Goal: Information Seeking & Learning: Learn about a topic

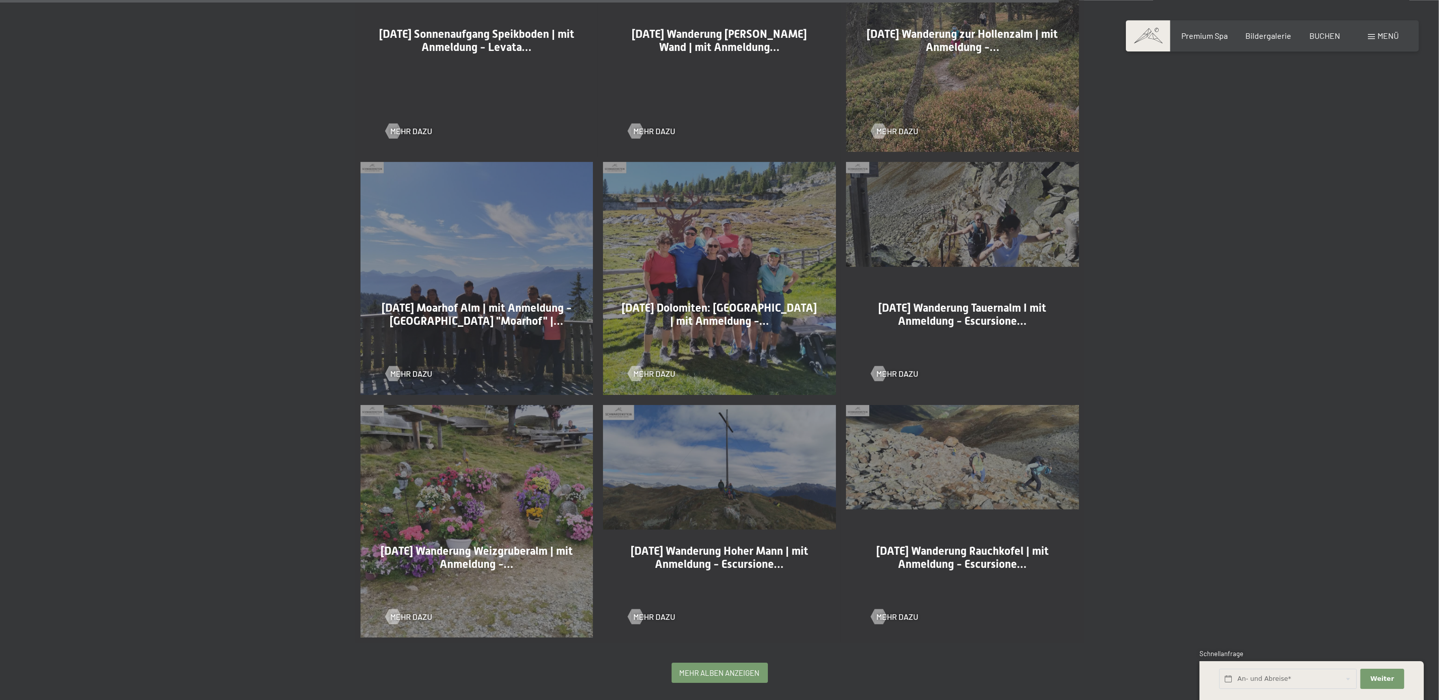
scroll to position [2067, 0]
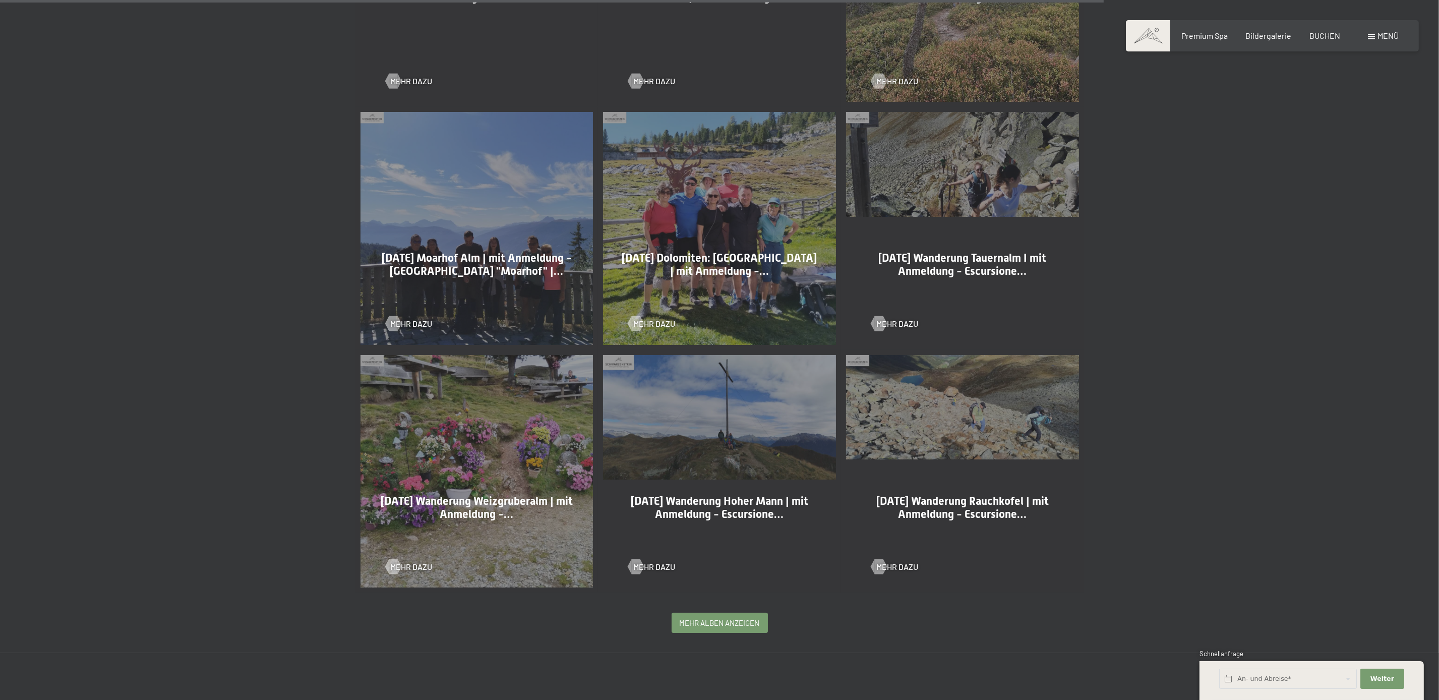
click at [1031, 192] on div "18-09-2025 Wanderung Tauernalm I mit Anmeldung - Escursione… Mehr dazu" at bounding box center [962, 228] width 243 height 243
click at [973, 277] on span "18-09-2025 Wanderung Tauernalm I mit Anmeldung - Escursione…" at bounding box center [962, 265] width 168 height 26
click at [888, 324] on span "Mehr dazu" at bounding box center [907, 323] width 42 height 11
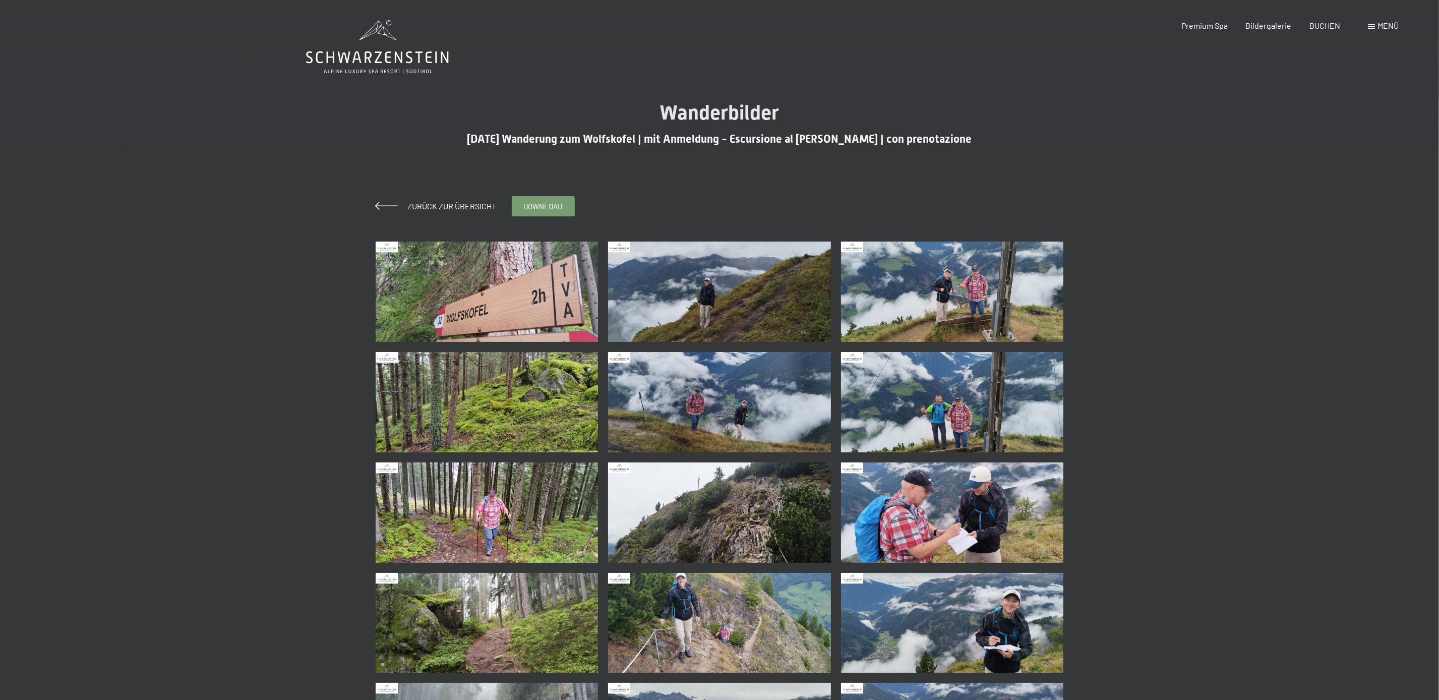
click at [934, 323] on img at bounding box center [952, 292] width 223 height 100
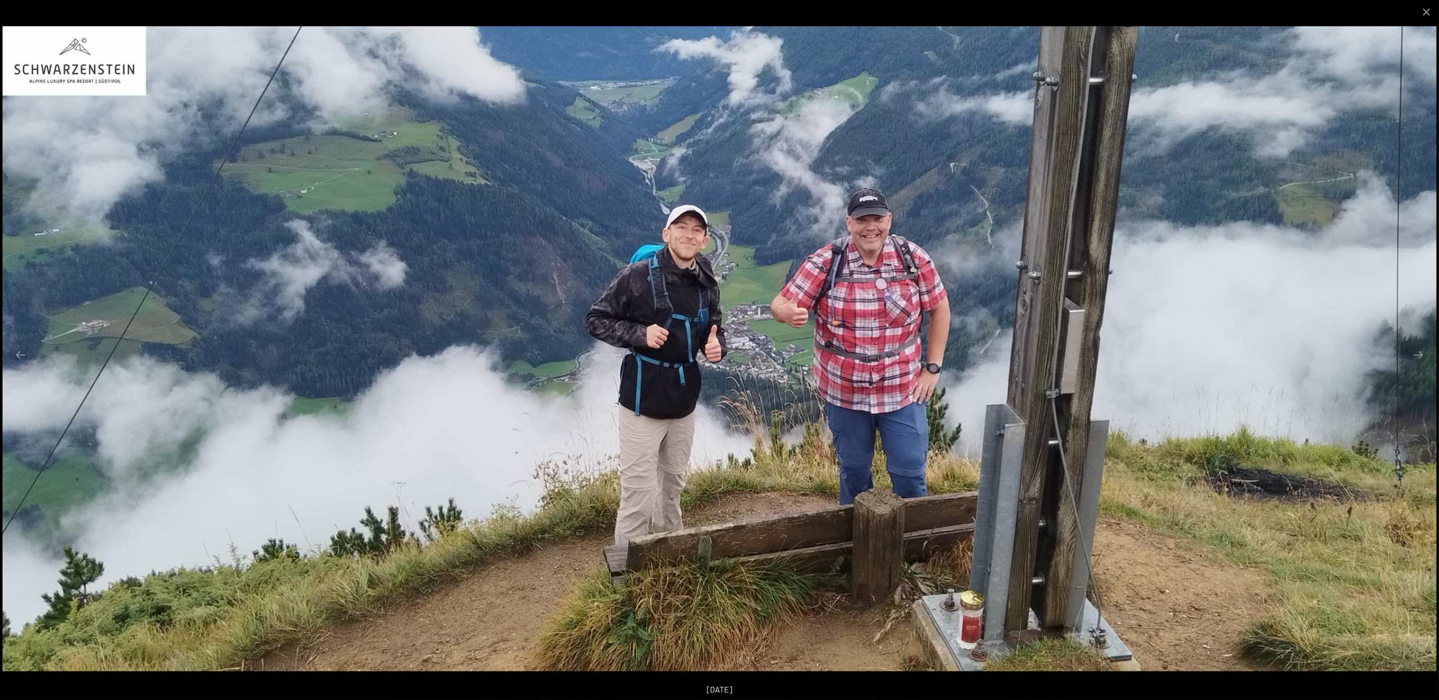
click at [1243, 203] on img at bounding box center [720, 348] width 1434 height 645
click at [1423, 18] on button "Close gallery" at bounding box center [1426, 12] width 25 height 24
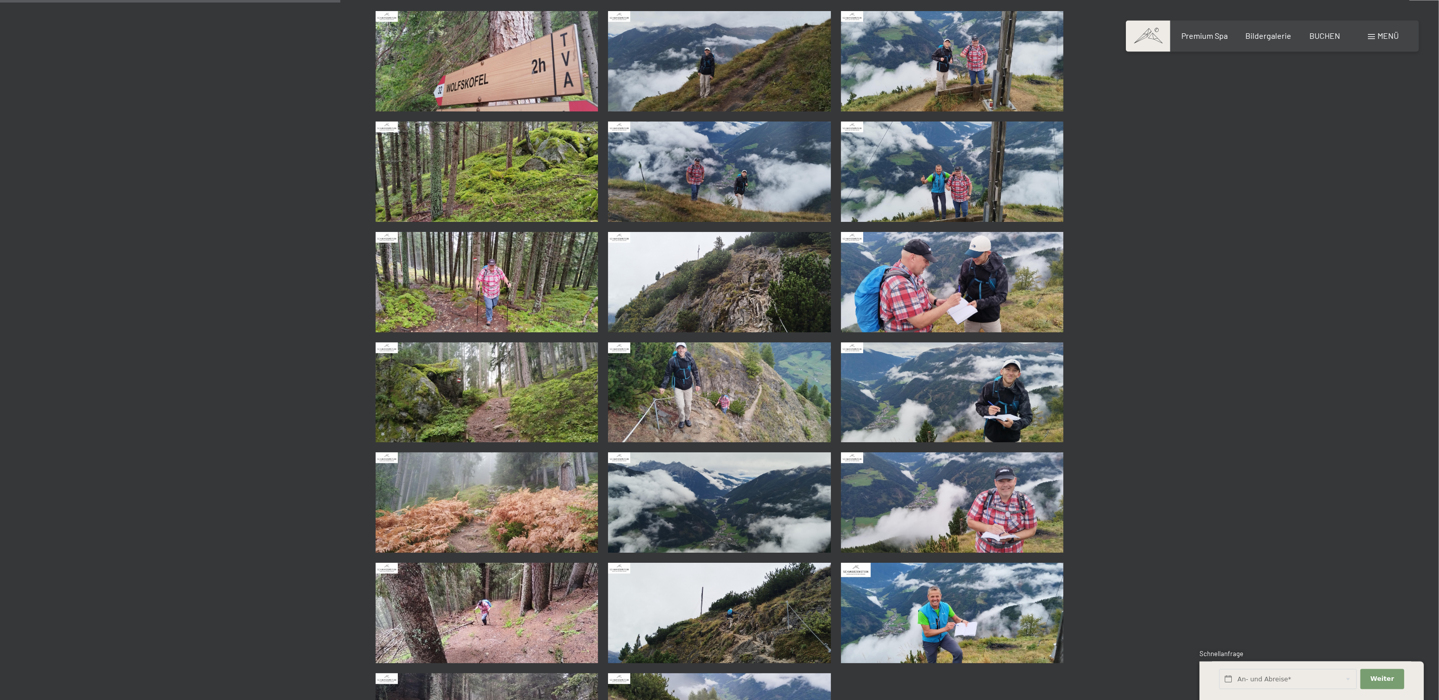
scroll to position [287, 0]
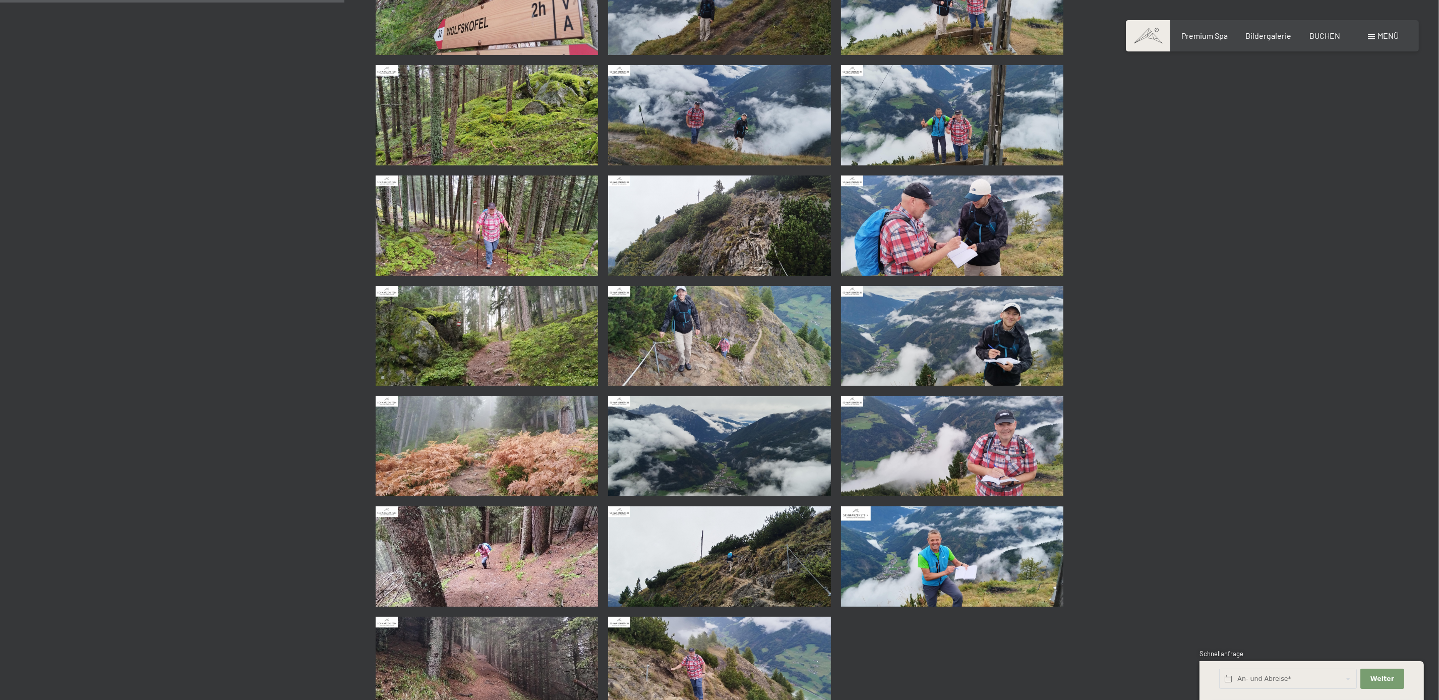
click at [735, 358] on img at bounding box center [719, 336] width 223 height 100
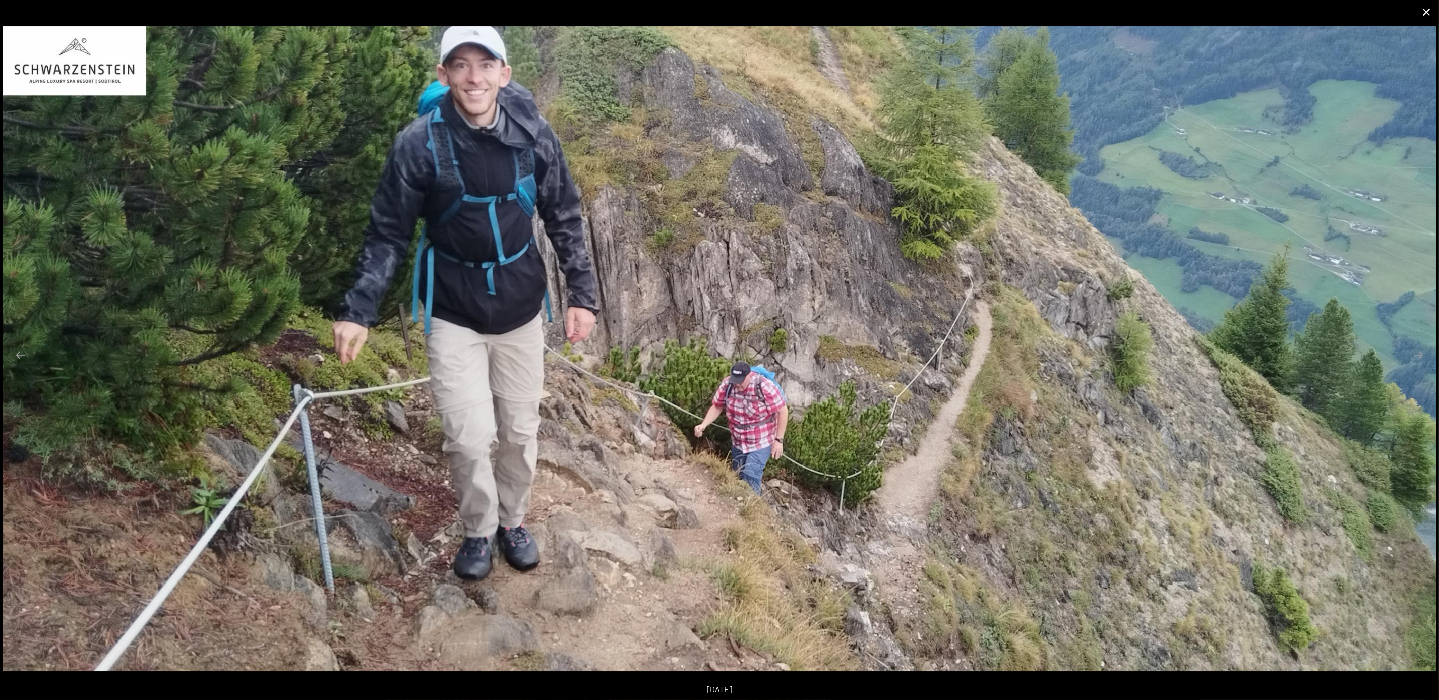
click at [1420, 16] on button "Close gallery" at bounding box center [1426, 12] width 25 height 24
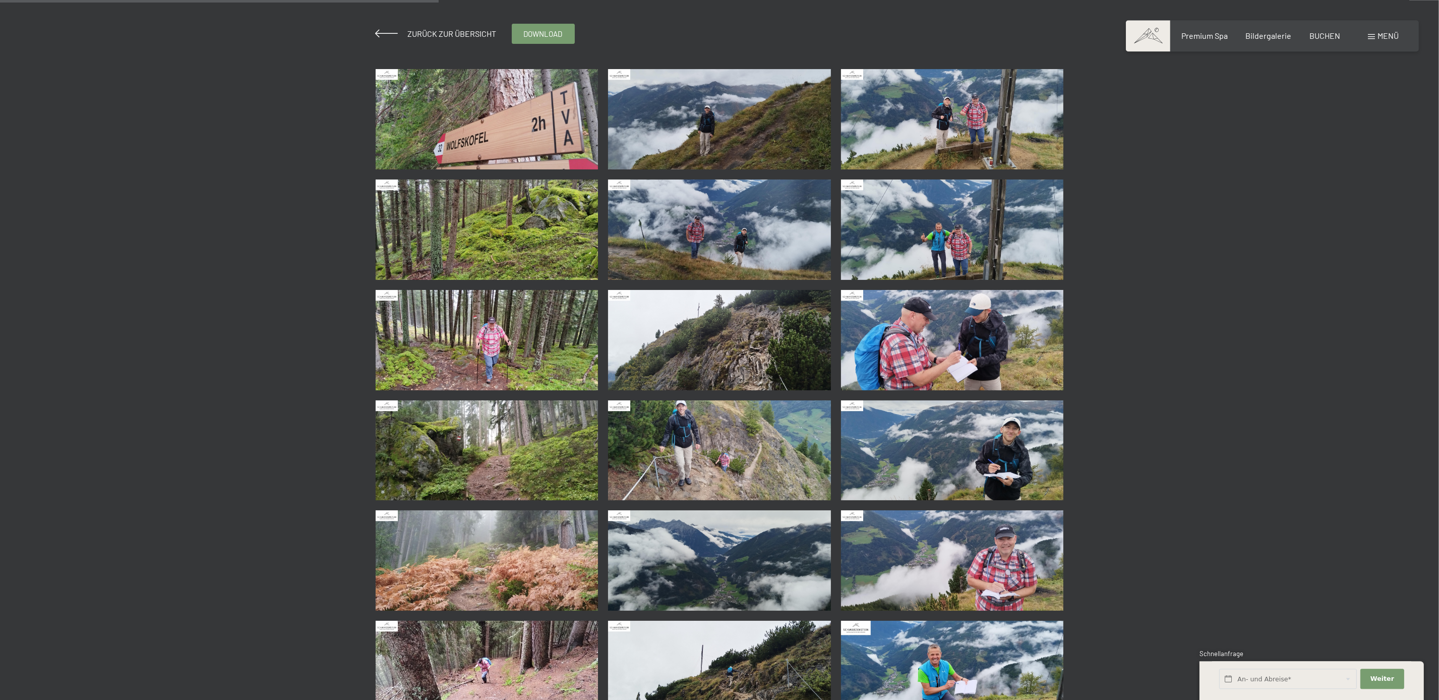
scroll to position [172, 0]
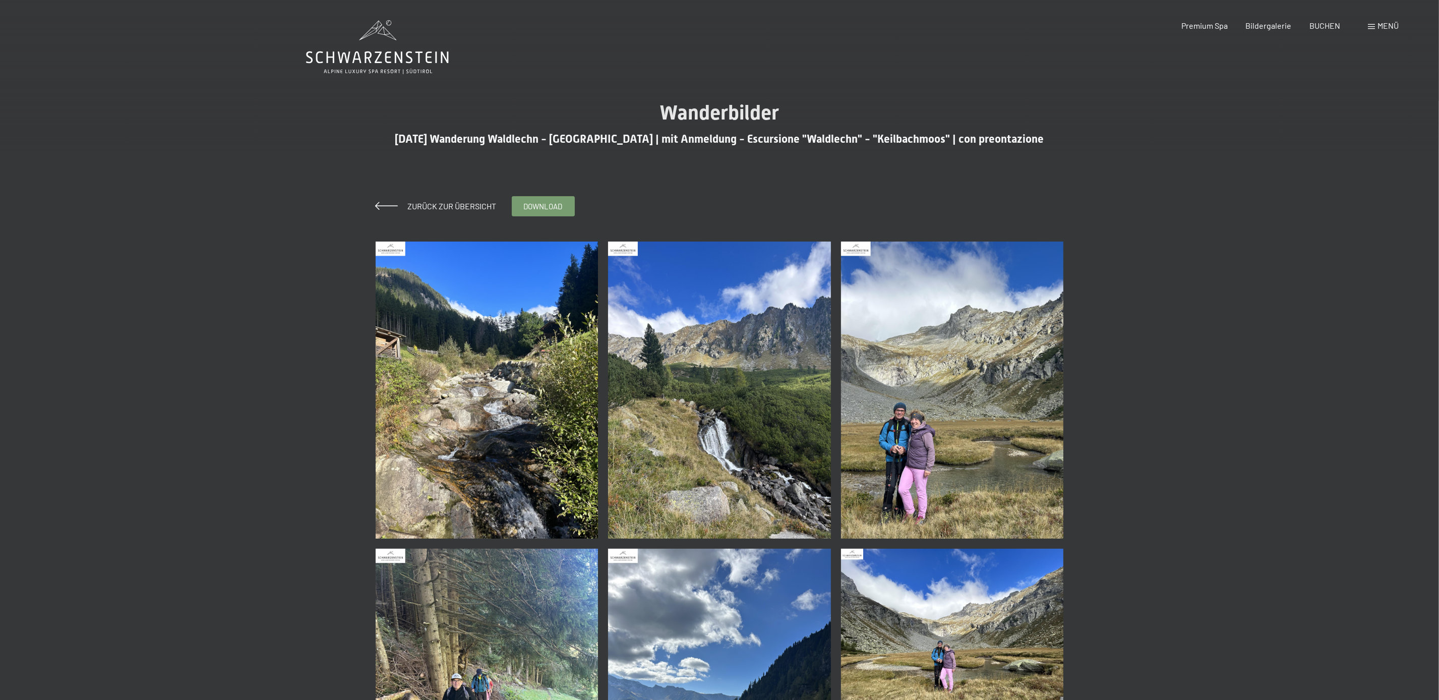
click at [553, 311] on img at bounding box center [487, 390] width 223 height 297
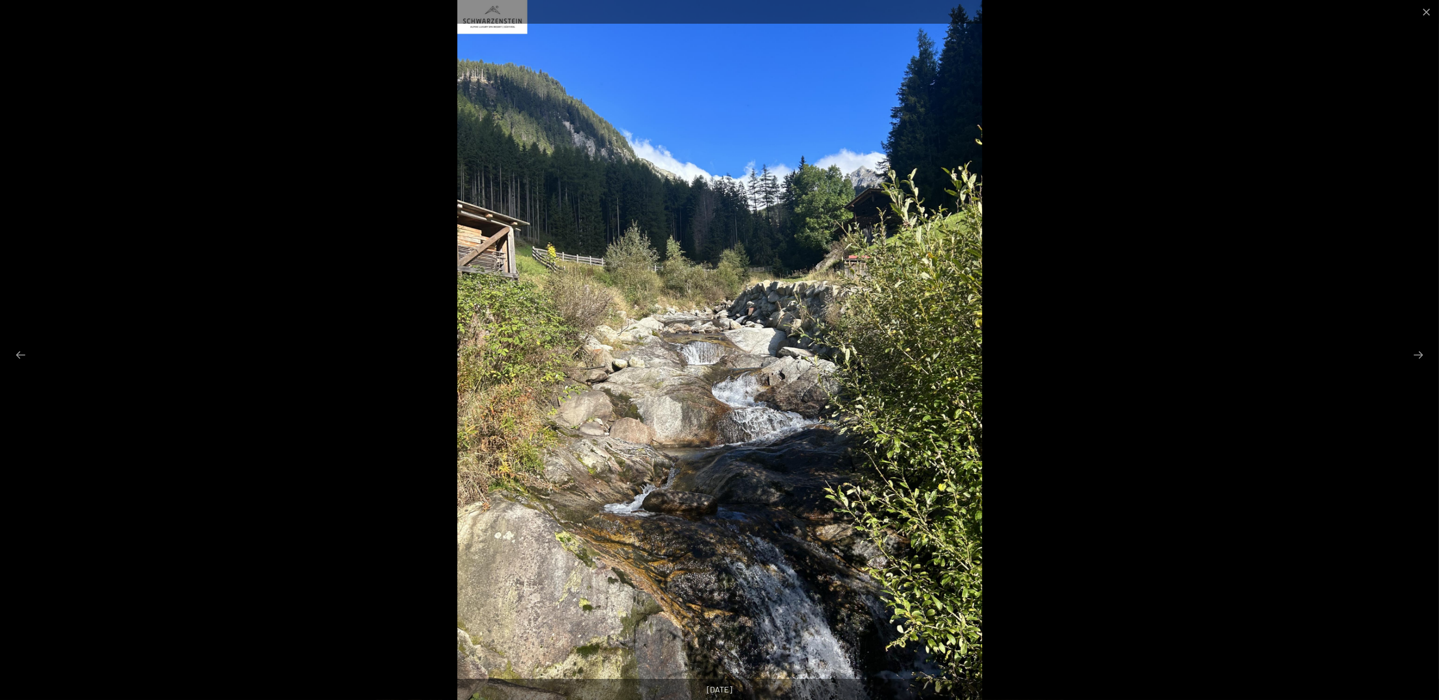
drag, startPoint x: 1342, startPoint y: 173, endPoint x: 1326, endPoint y: 185, distance: 19.9
click at [1339, 174] on div at bounding box center [719, 350] width 1439 height 700
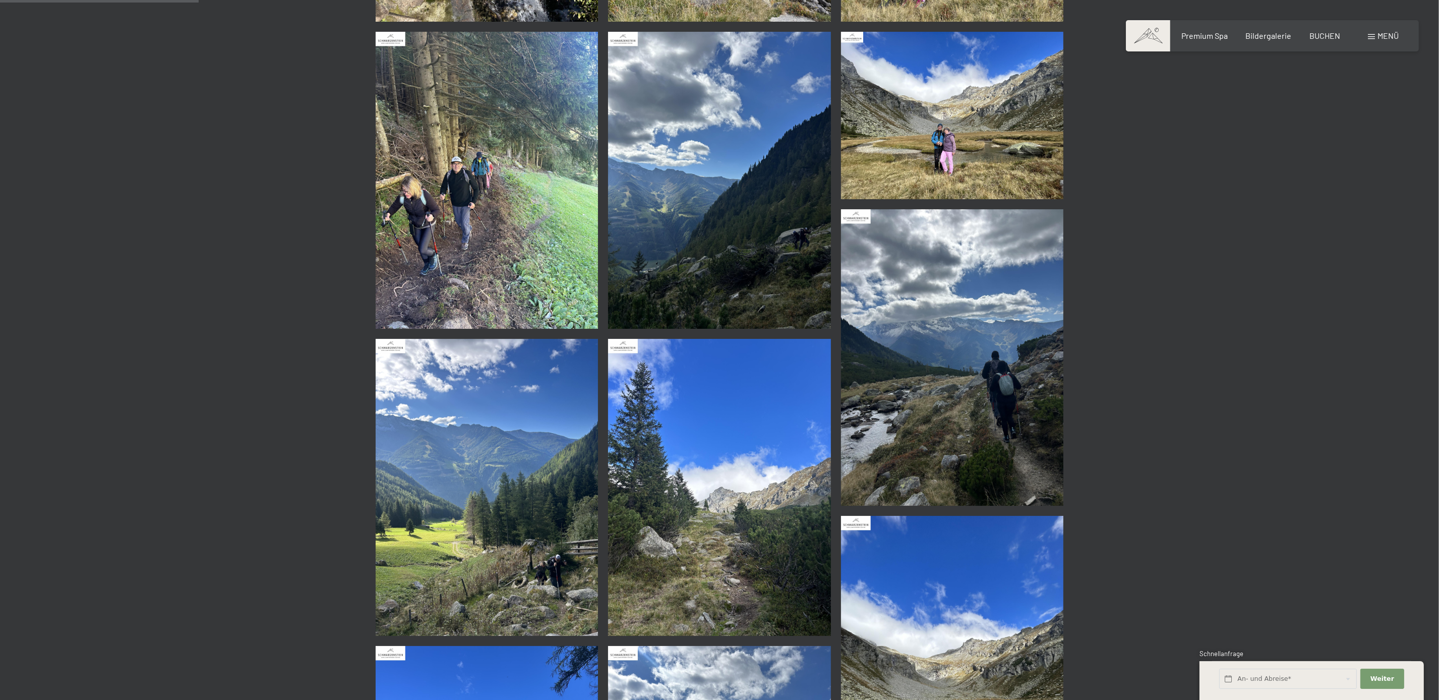
scroll to position [114, 0]
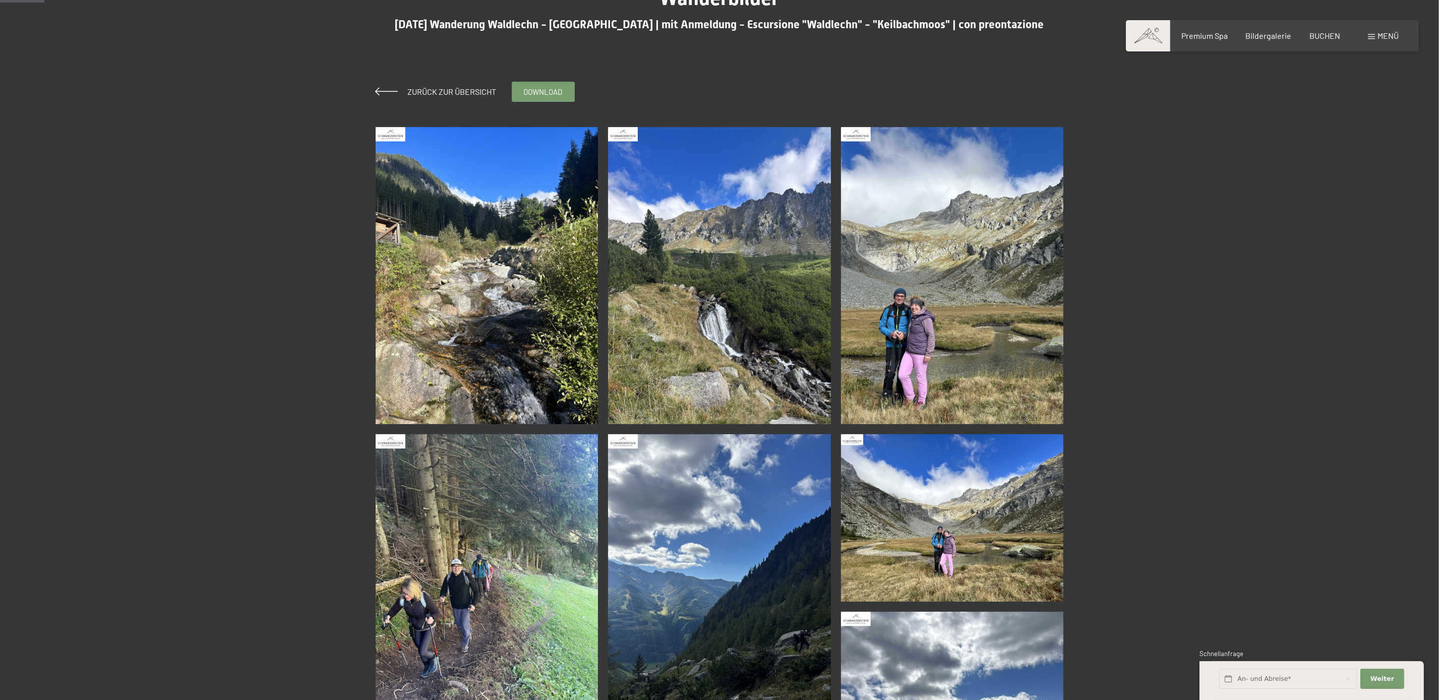
click at [481, 241] on img at bounding box center [487, 275] width 223 height 297
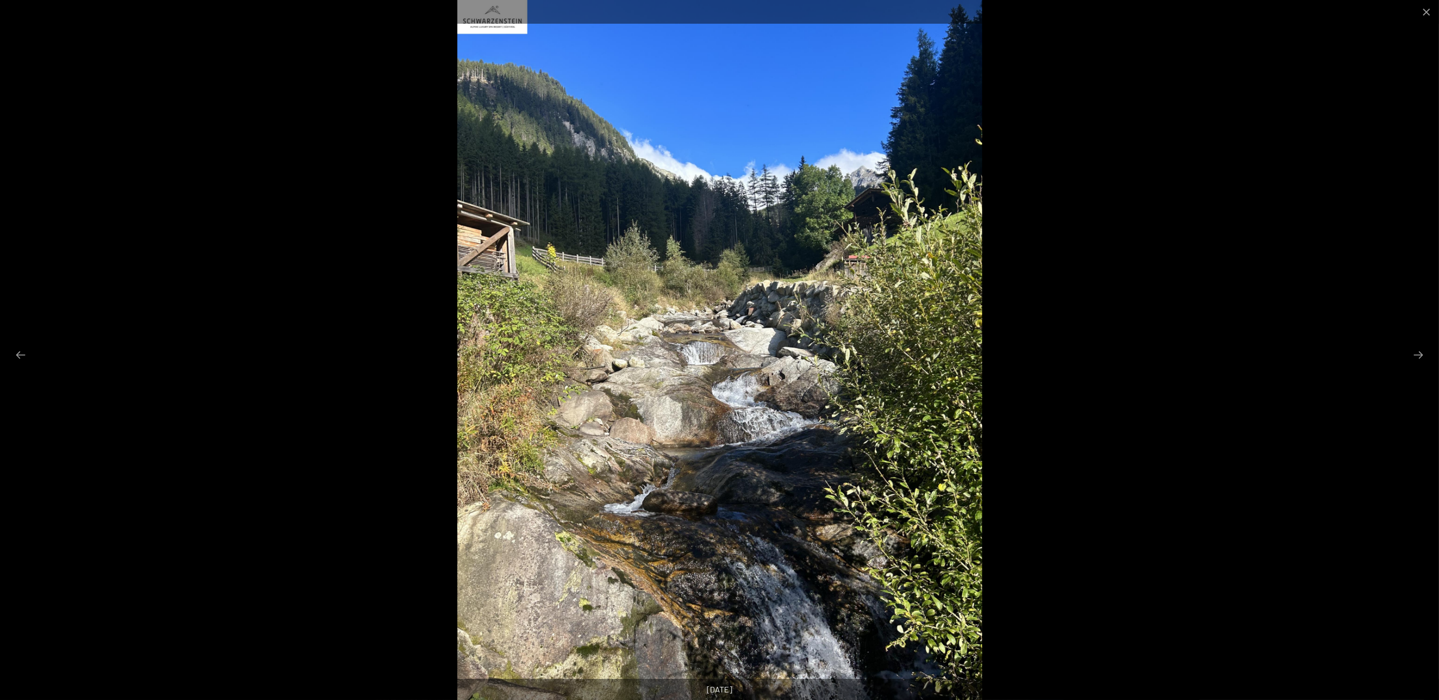
click at [1411, 117] on div at bounding box center [719, 350] width 1439 height 700
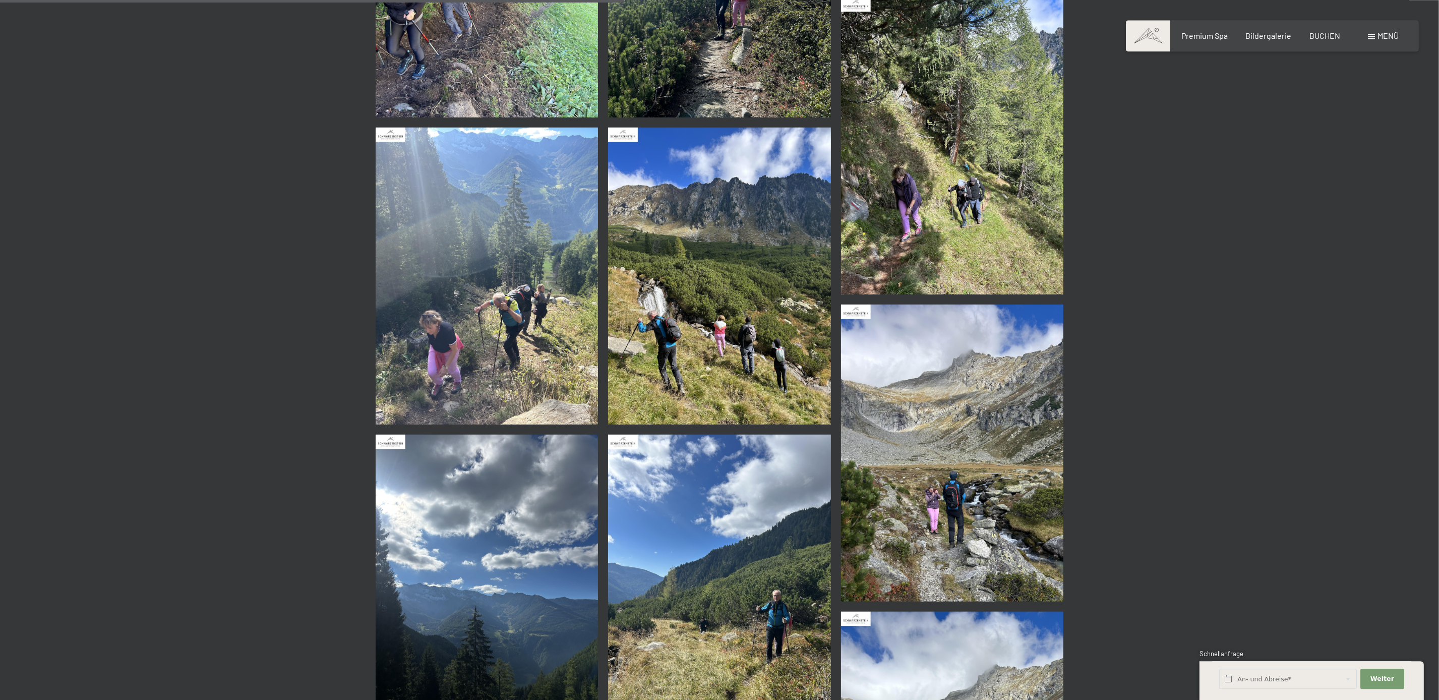
scroll to position [1665, 0]
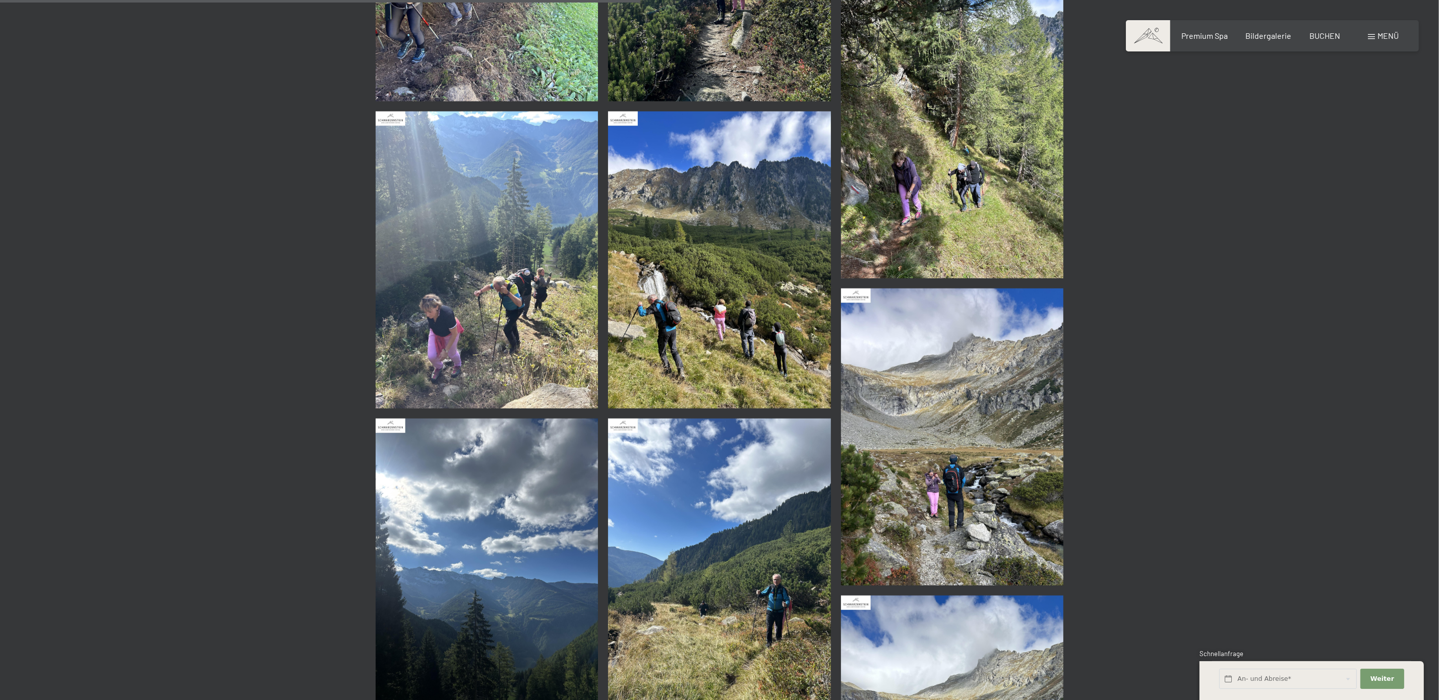
click at [713, 264] on img at bounding box center [719, 259] width 223 height 297
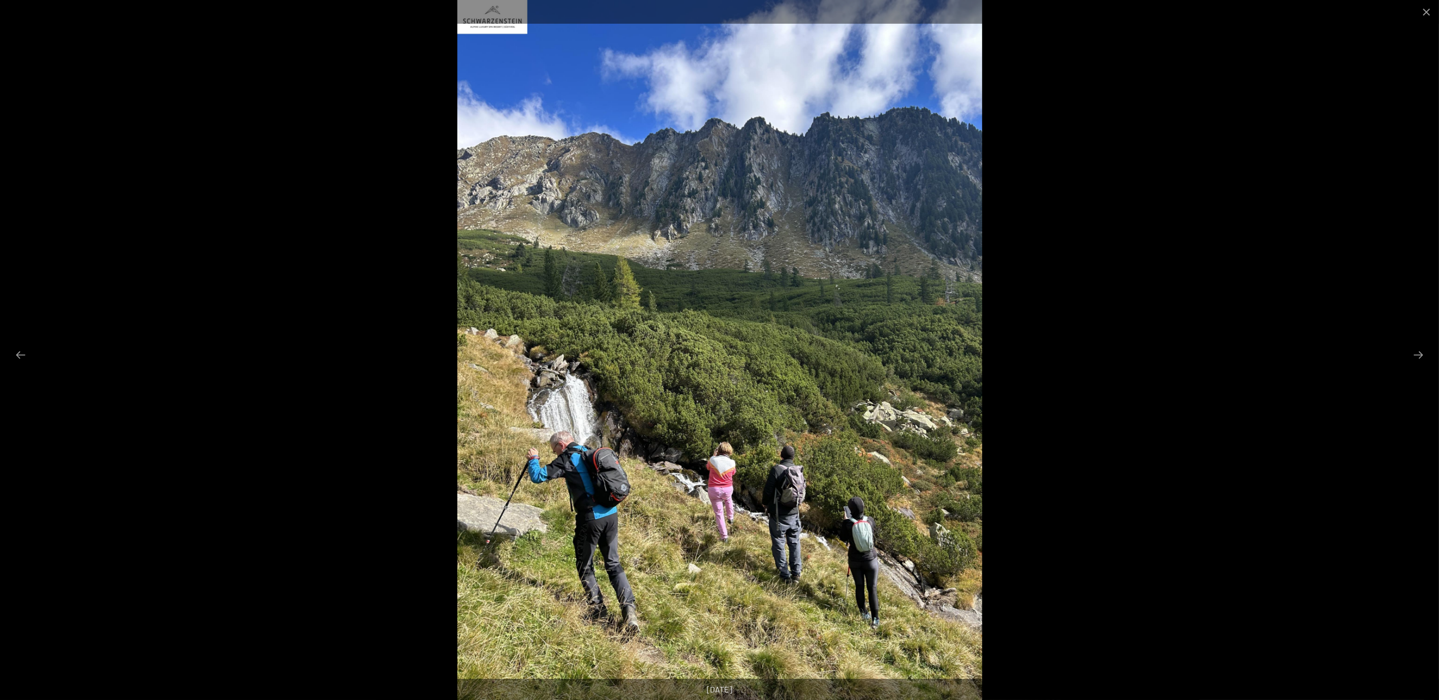
click at [1353, 217] on div at bounding box center [719, 350] width 1439 height 700
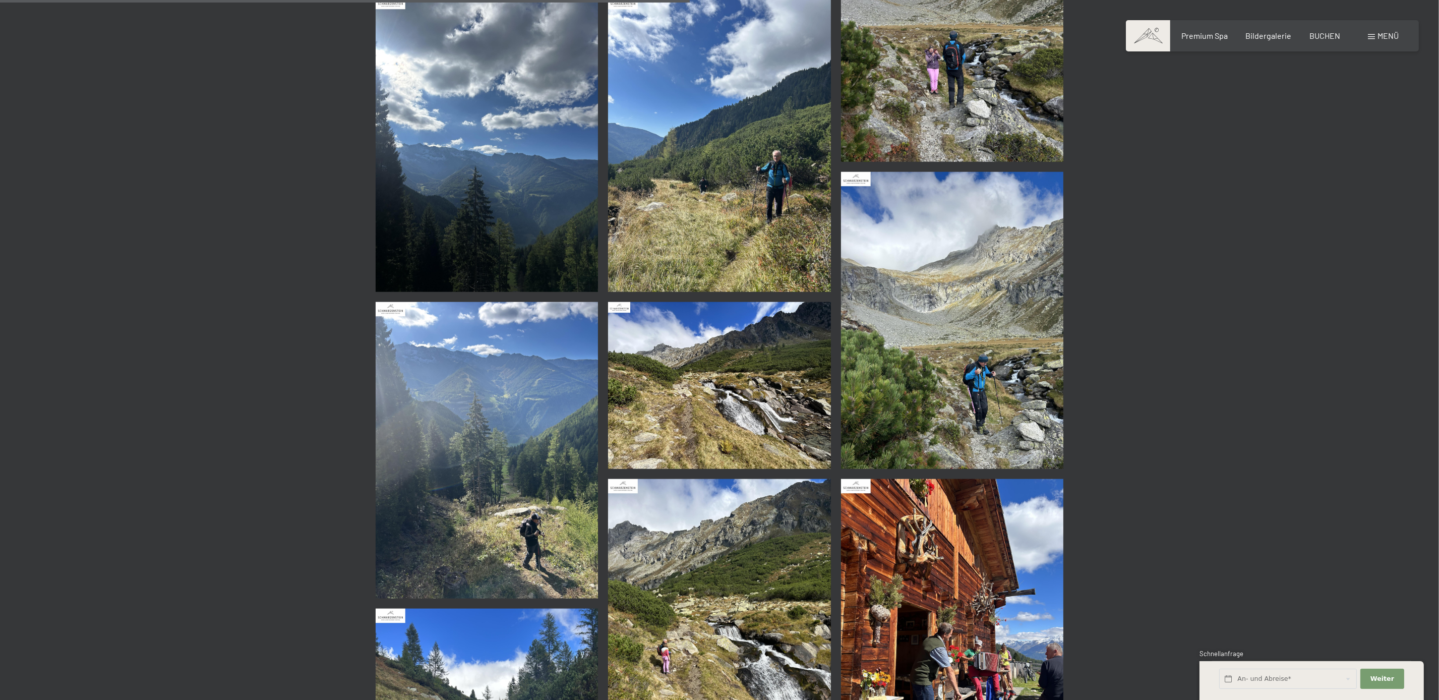
scroll to position [2182, 0]
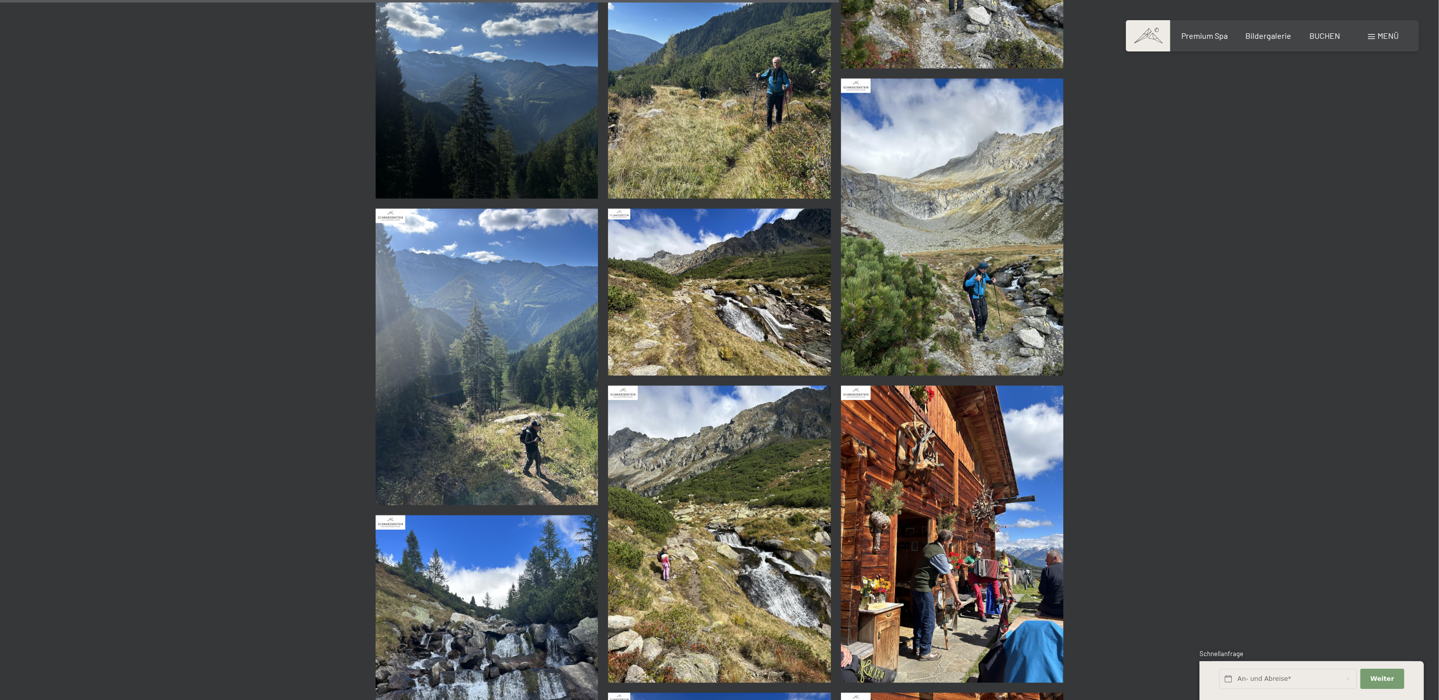
click at [959, 267] on img at bounding box center [952, 227] width 223 height 297
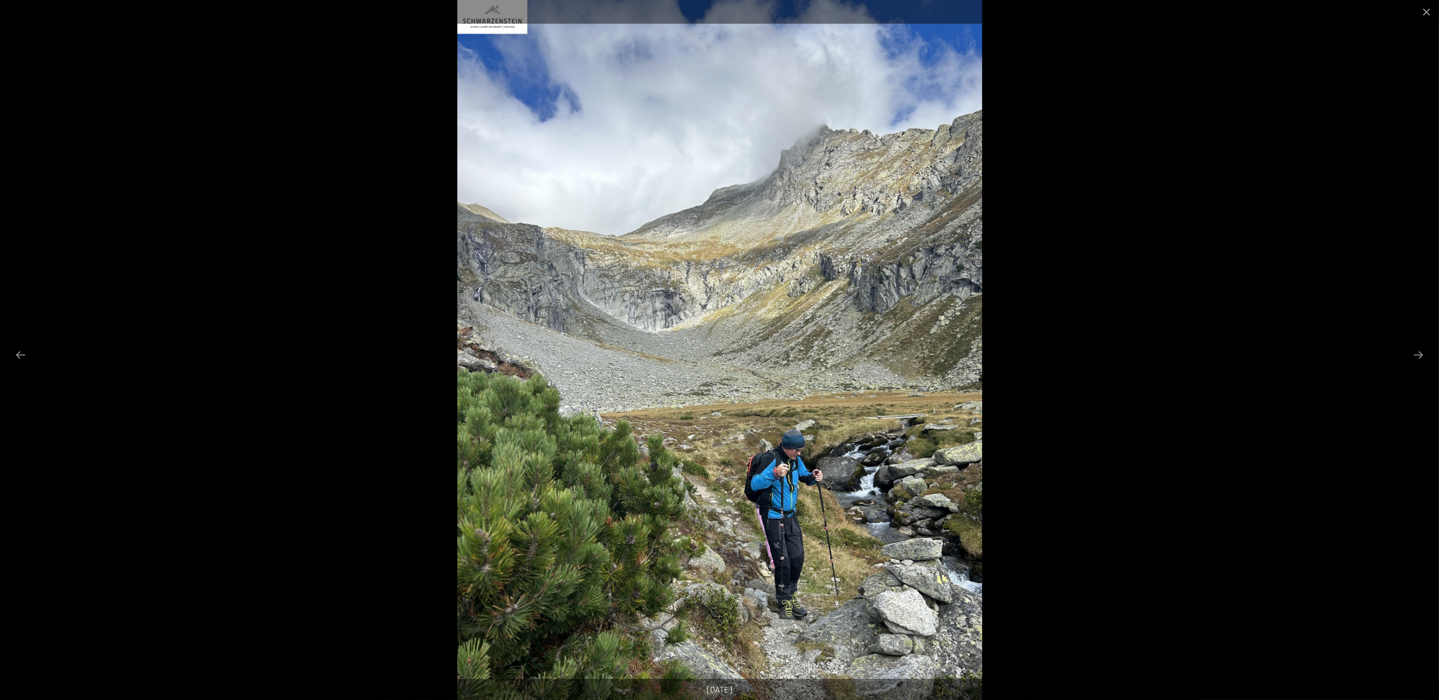
drag, startPoint x: 1359, startPoint y: 159, endPoint x: 1351, endPoint y: 166, distance: 10.3
click at [1354, 163] on div at bounding box center [719, 350] width 1439 height 700
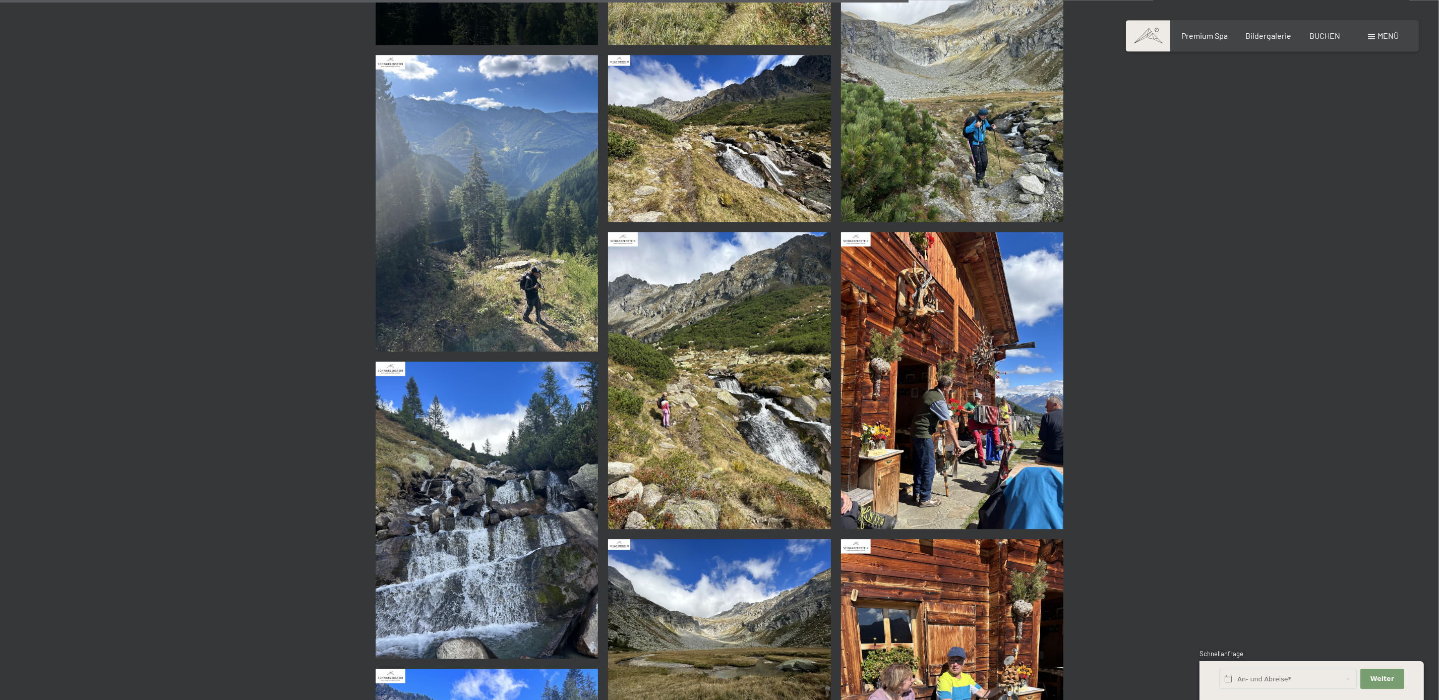
scroll to position [2412, 0]
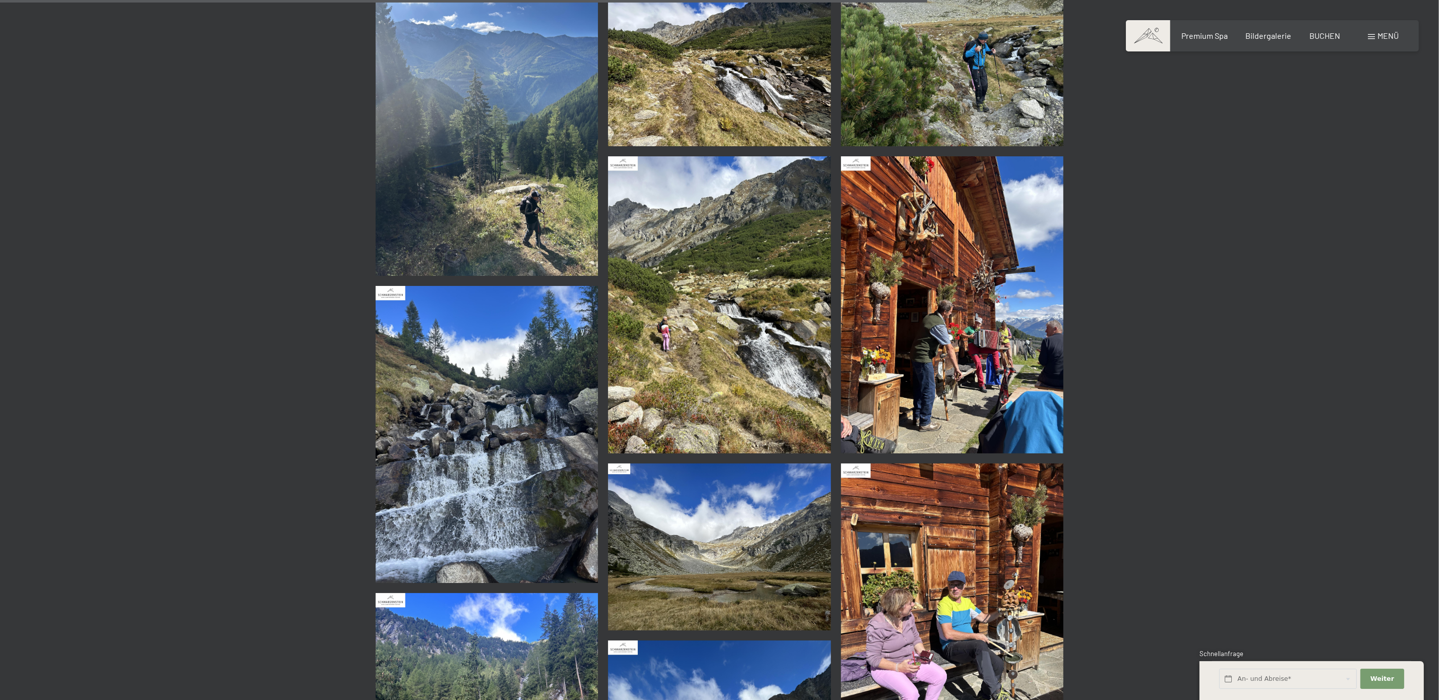
click at [491, 383] on img at bounding box center [487, 434] width 223 height 297
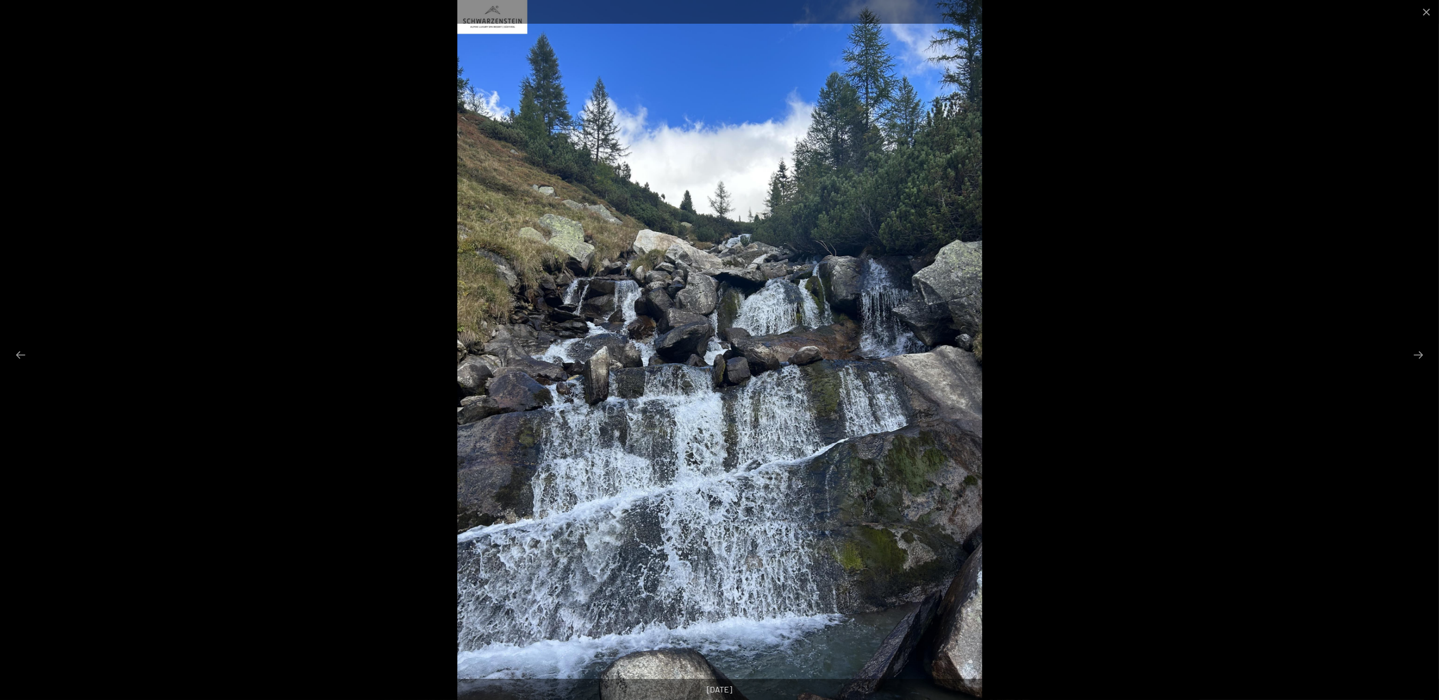
click at [1384, 187] on div at bounding box center [719, 350] width 1439 height 700
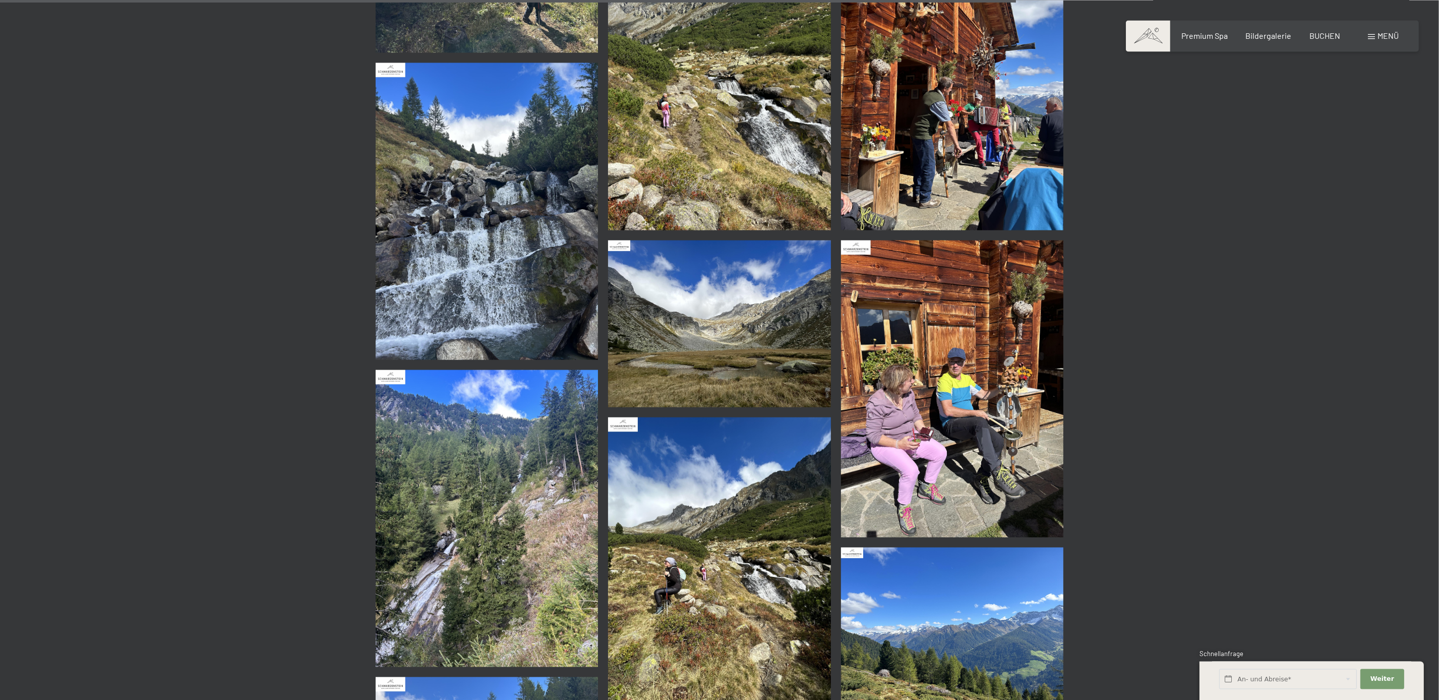
scroll to position [2642, 0]
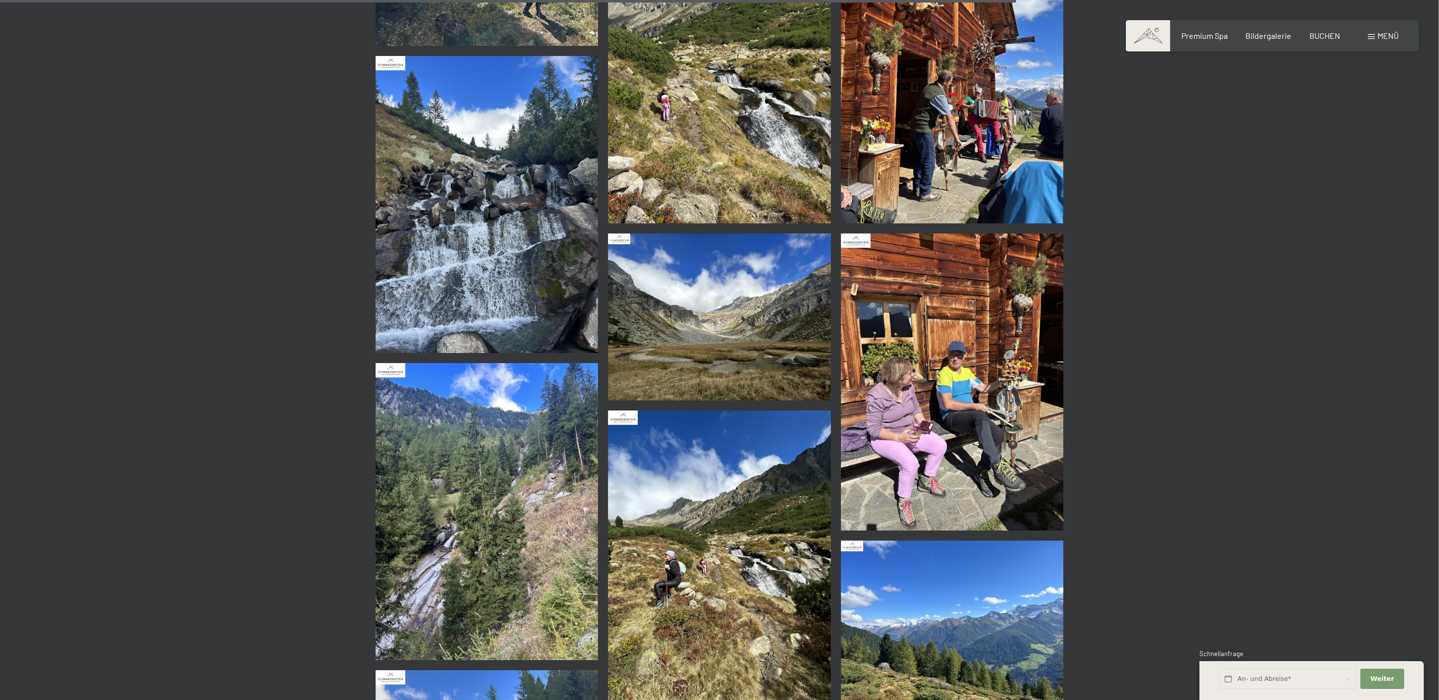
click at [999, 128] on img at bounding box center [952, 74] width 223 height 297
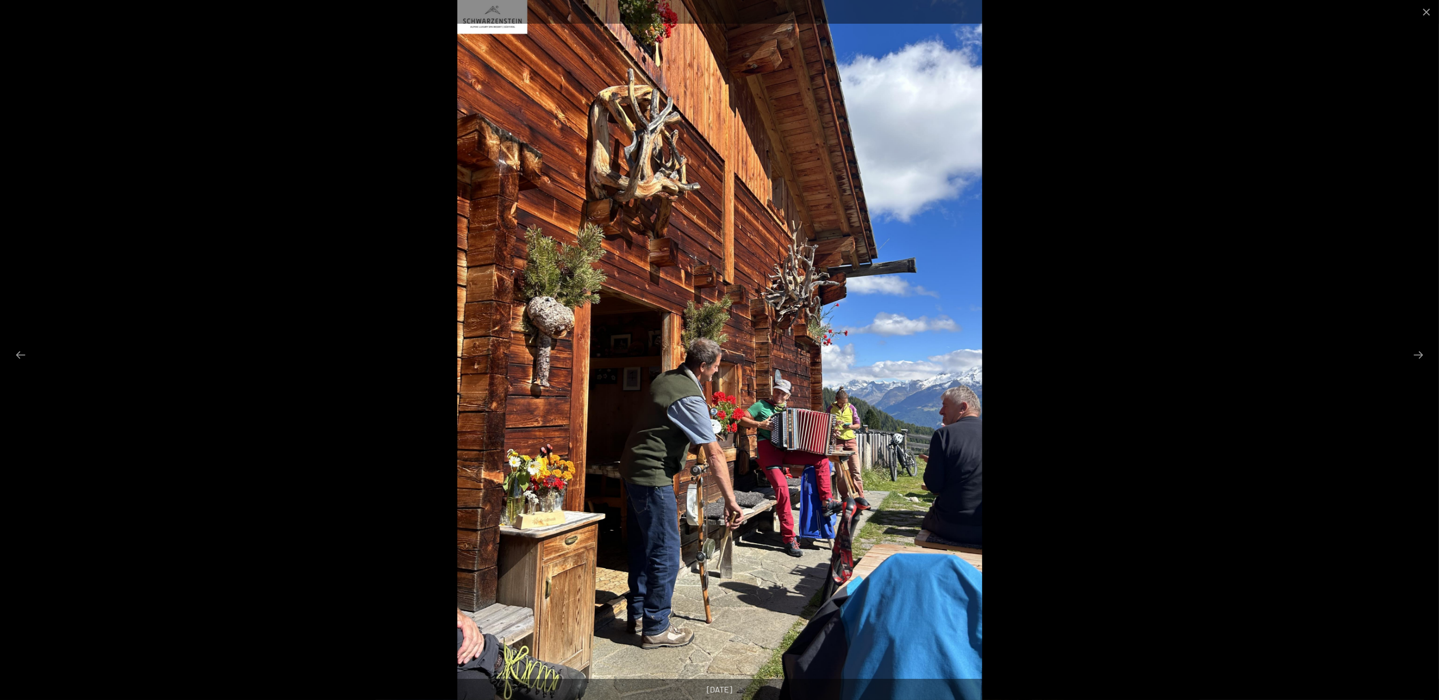
click at [1357, 179] on div at bounding box center [719, 350] width 1439 height 700
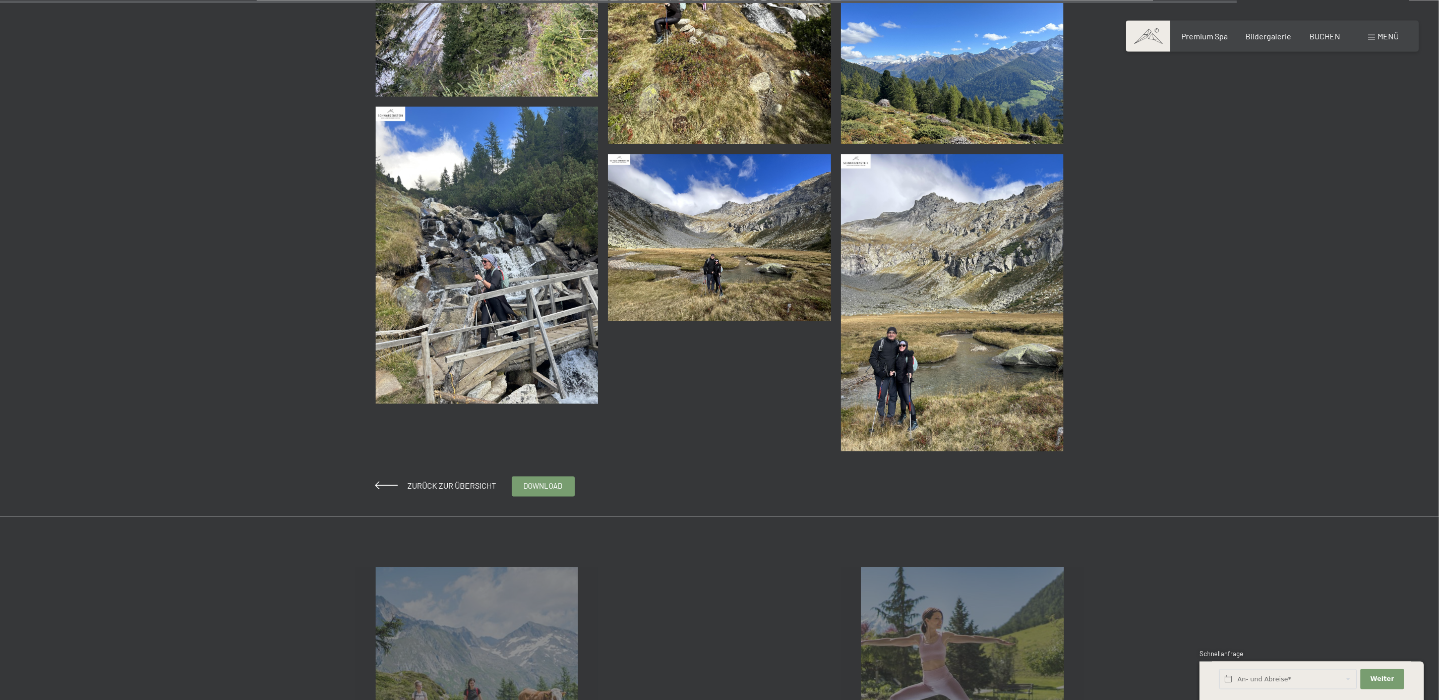
scroll to position [3216, 0]
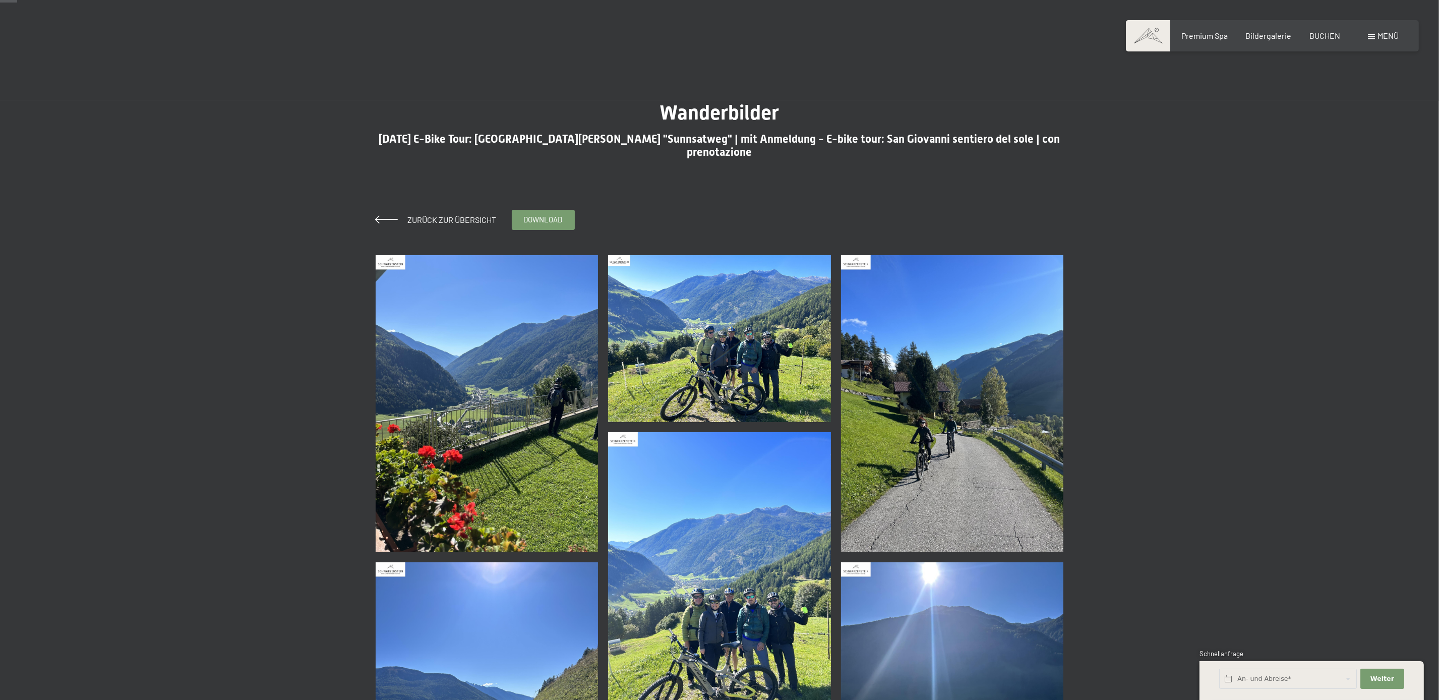
scroll to position [57, 0]
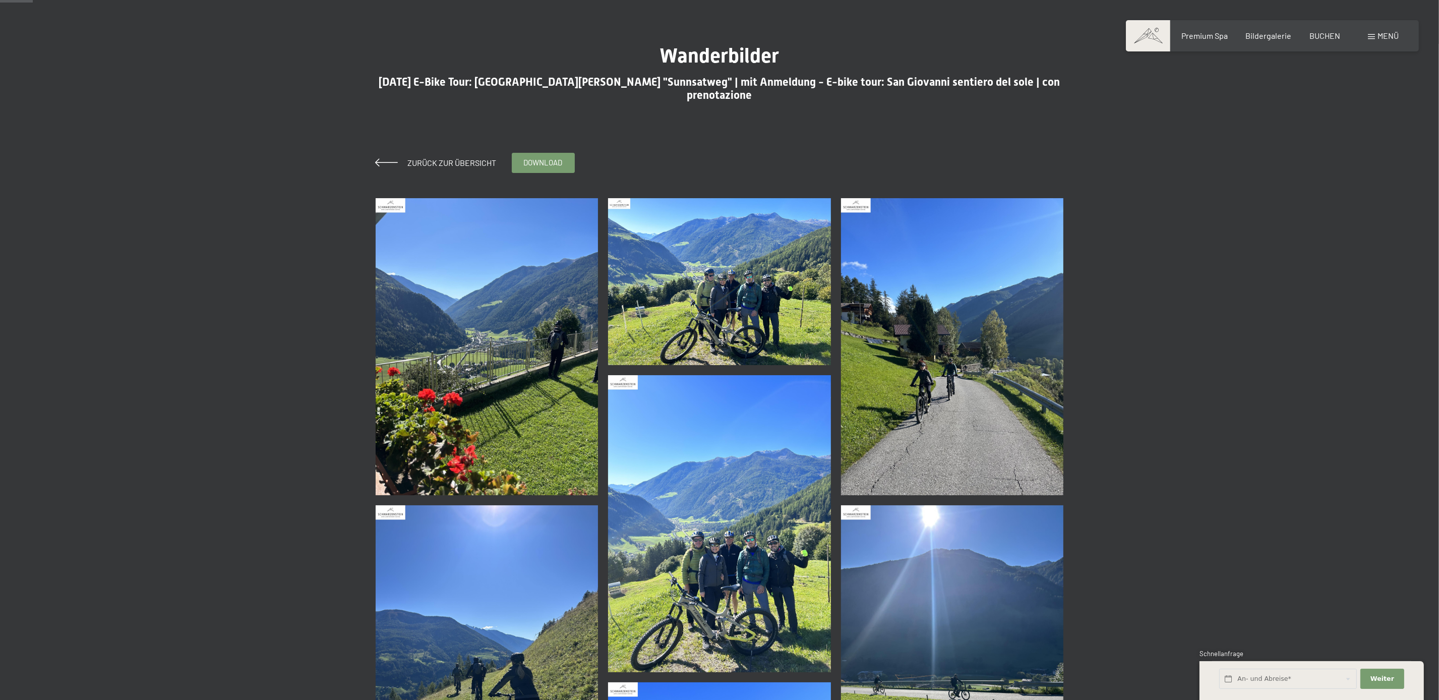
click at [962, 265] on img at bounding box center [952, 346] width 223 height 297
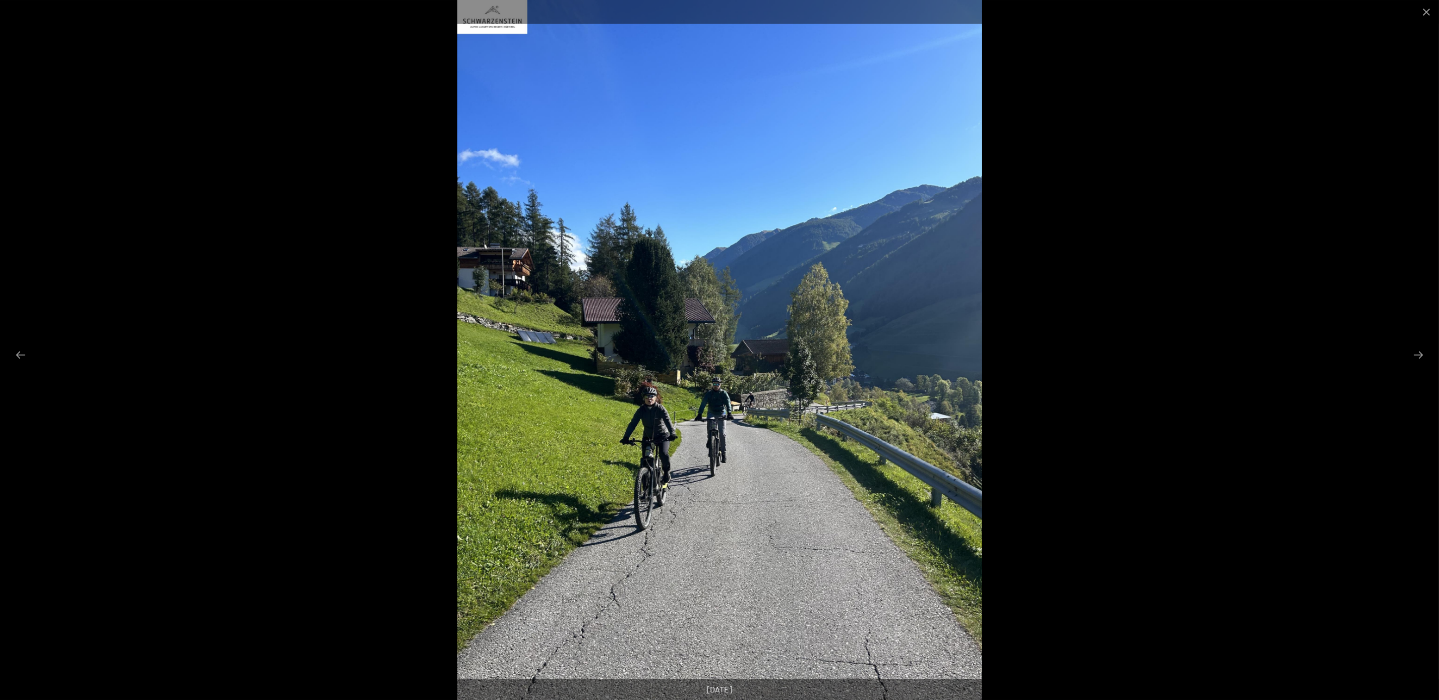
scroll to position [0, 0]
drag, startPoint x: 1103, startPoint y: 248, endPoint x: 1116, endPoint y: 244, distance: 13.1
click at [1116, 245] on div at bounding box center [719, 350] width 1439 height 700
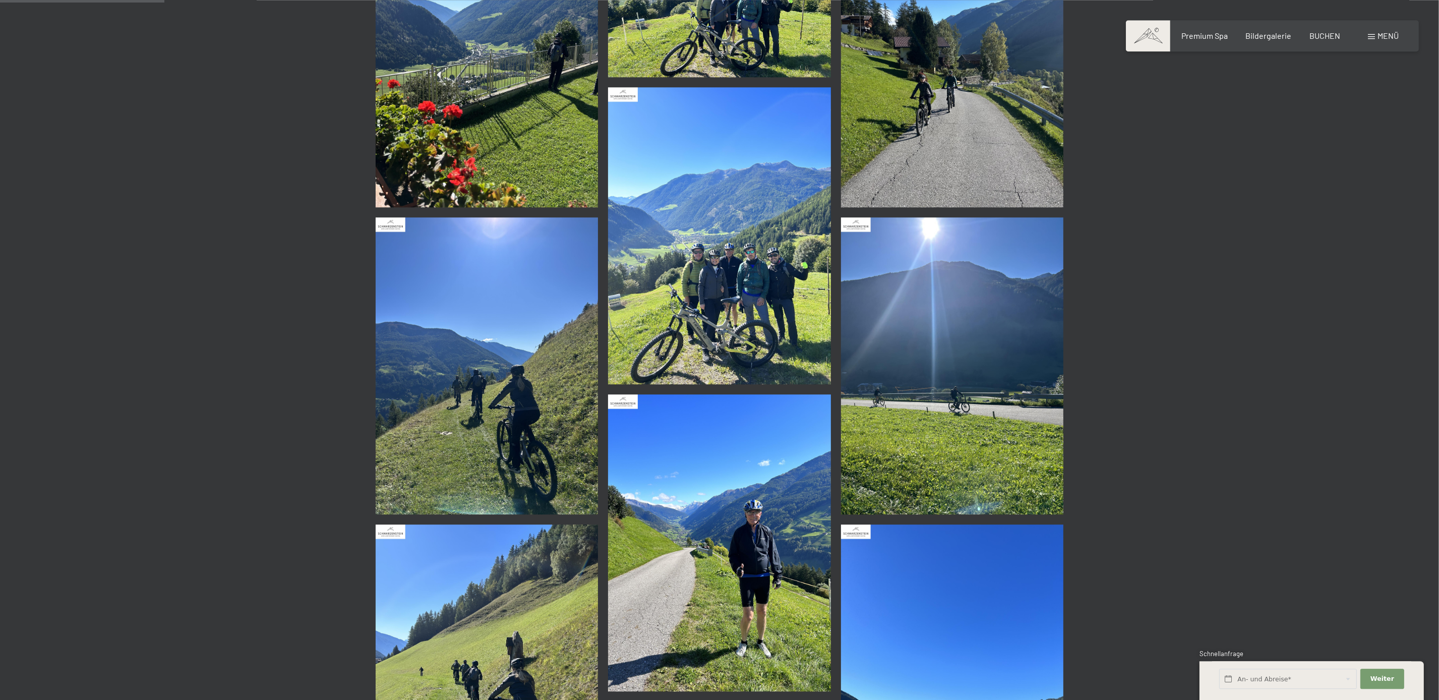
scroll to position [631, 0]
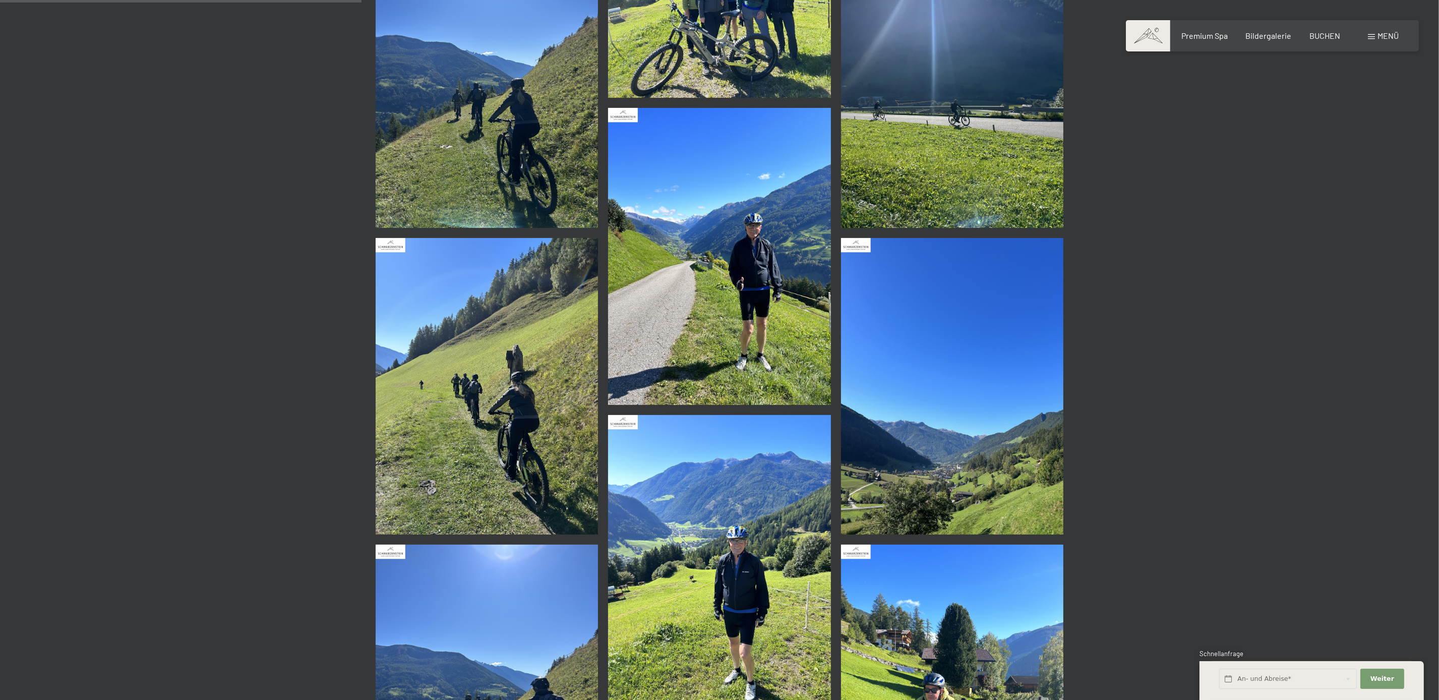
click at [500, 334] on img at bounding box center [487, 386] width 223 height 297
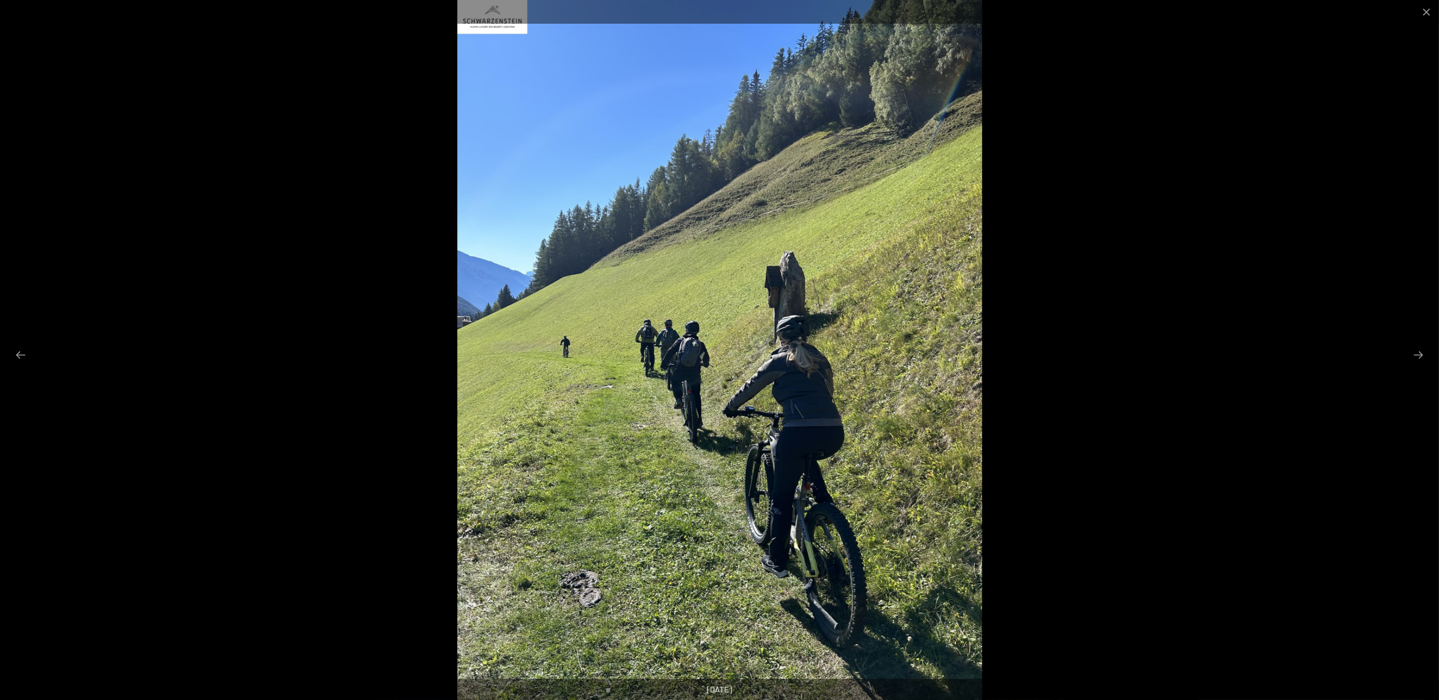
click at [1300, 237] on div at bounding box center [719, 350] width 1439 height 700
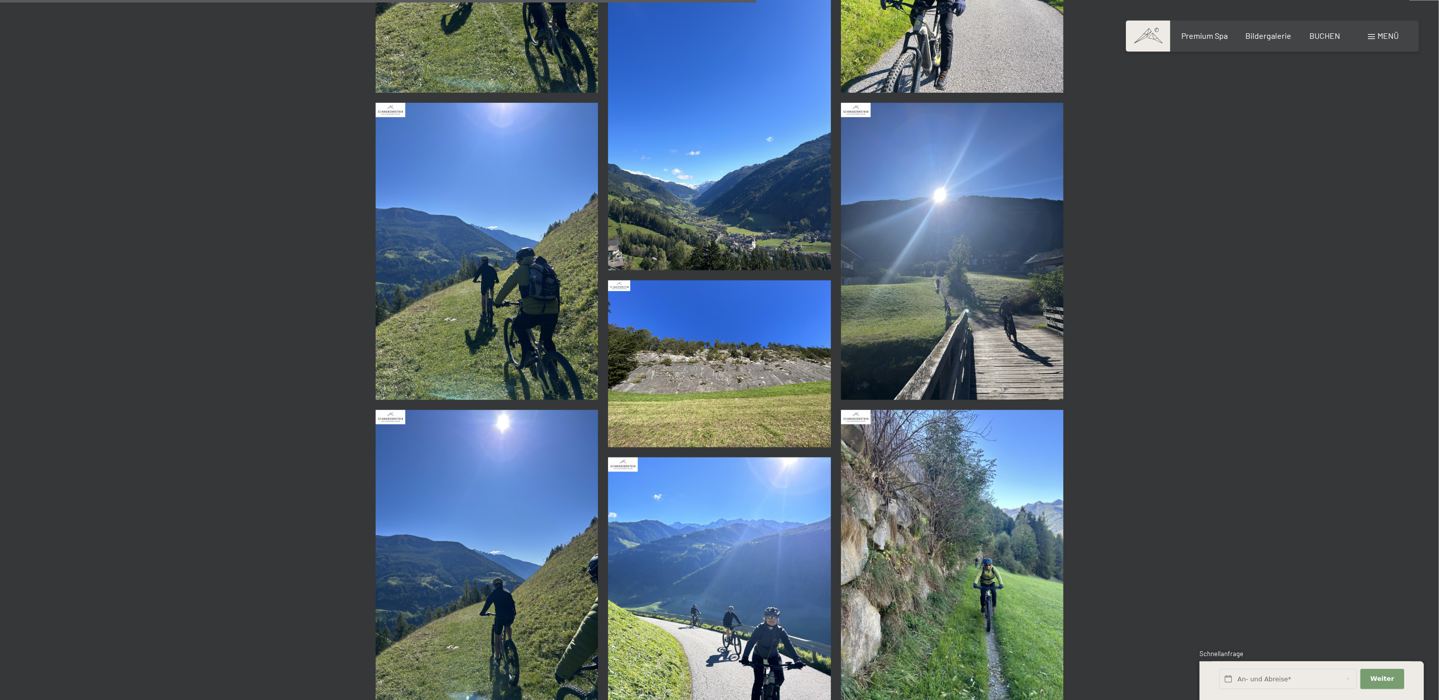
scroll to position [1550, 0]
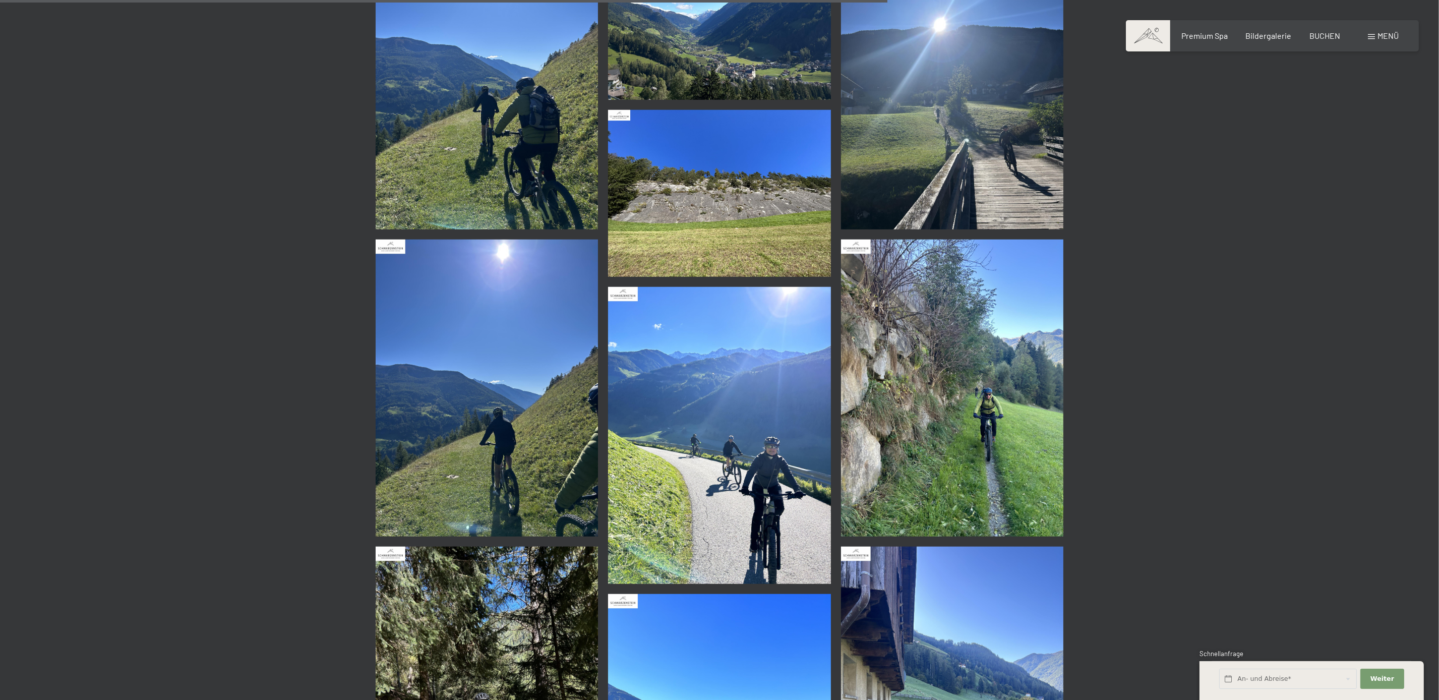
click at [1003, 153] on img at bounding box center [952, 80] width 223 height 297
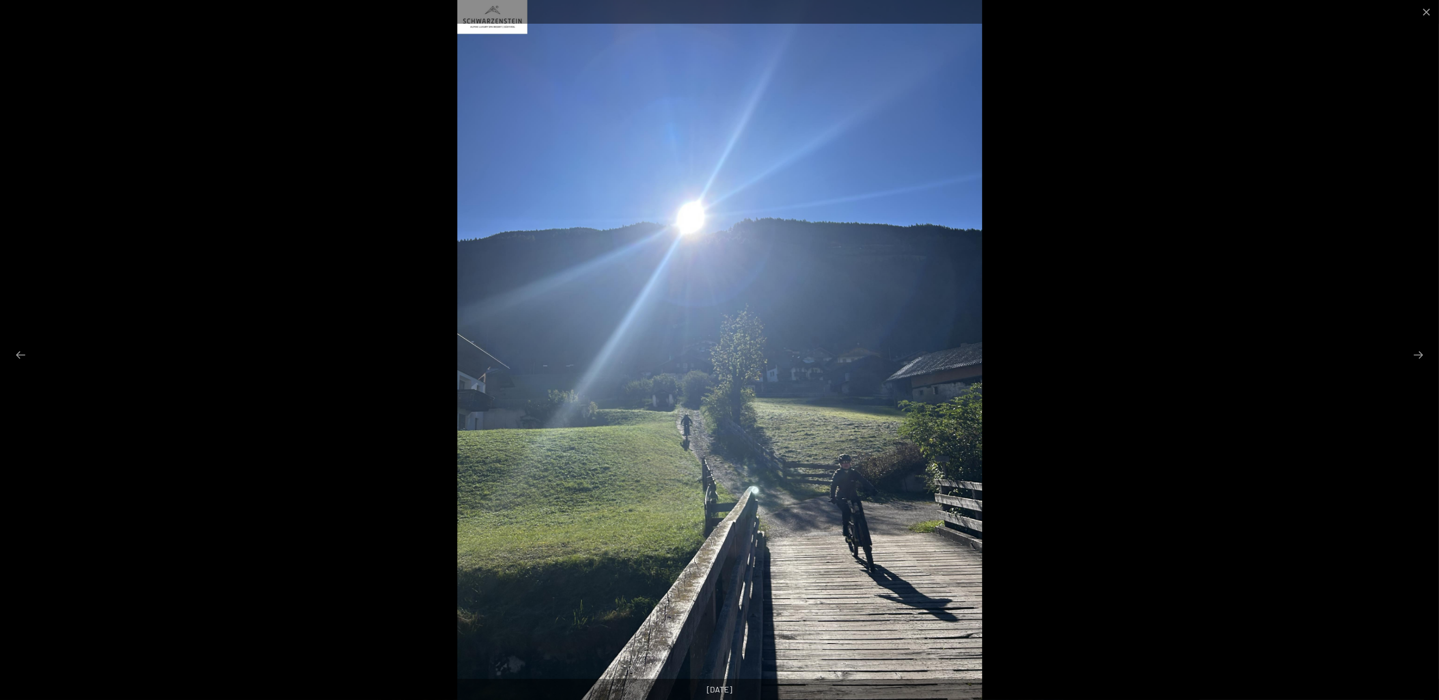
click at [1395, 85] on div at bounding box center [719, 350] width 1439 height 700
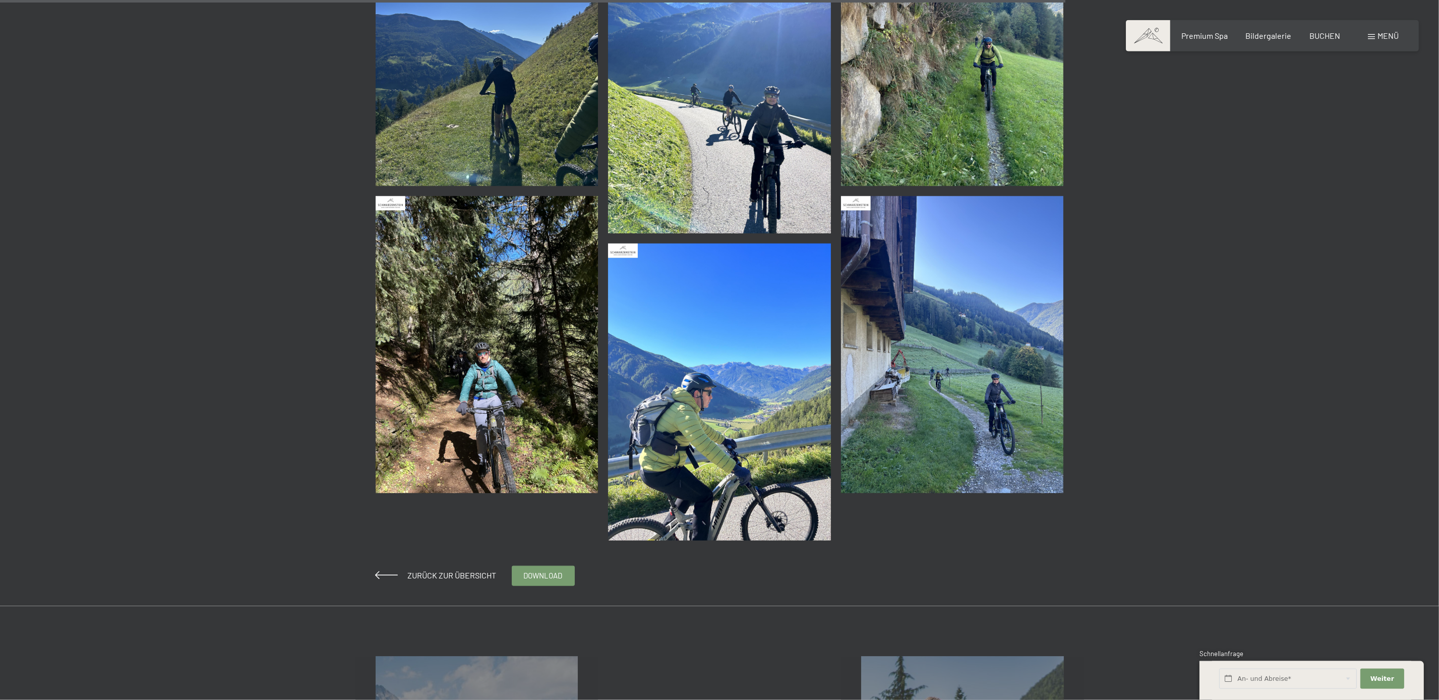
scroll to position [1952, 0]
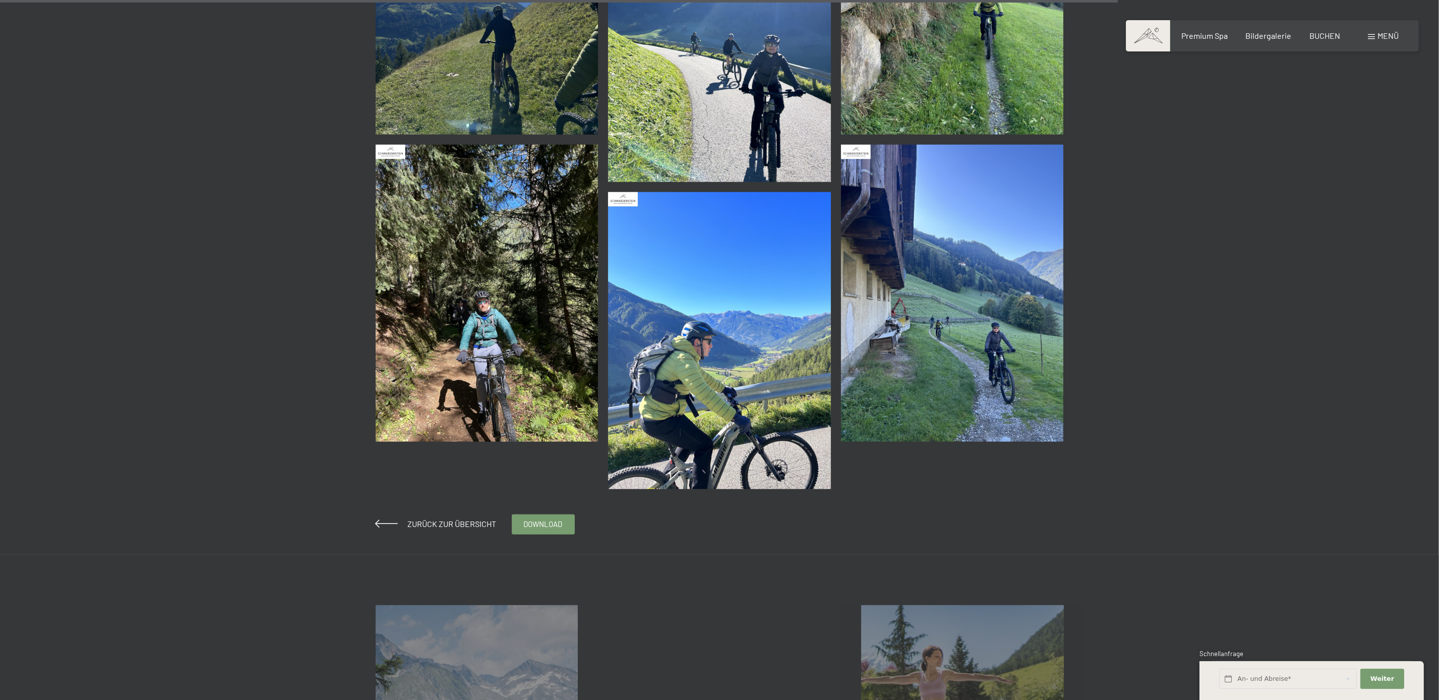
click at [951, 240] on img at bounding box center [952, 293] width 223 height 297
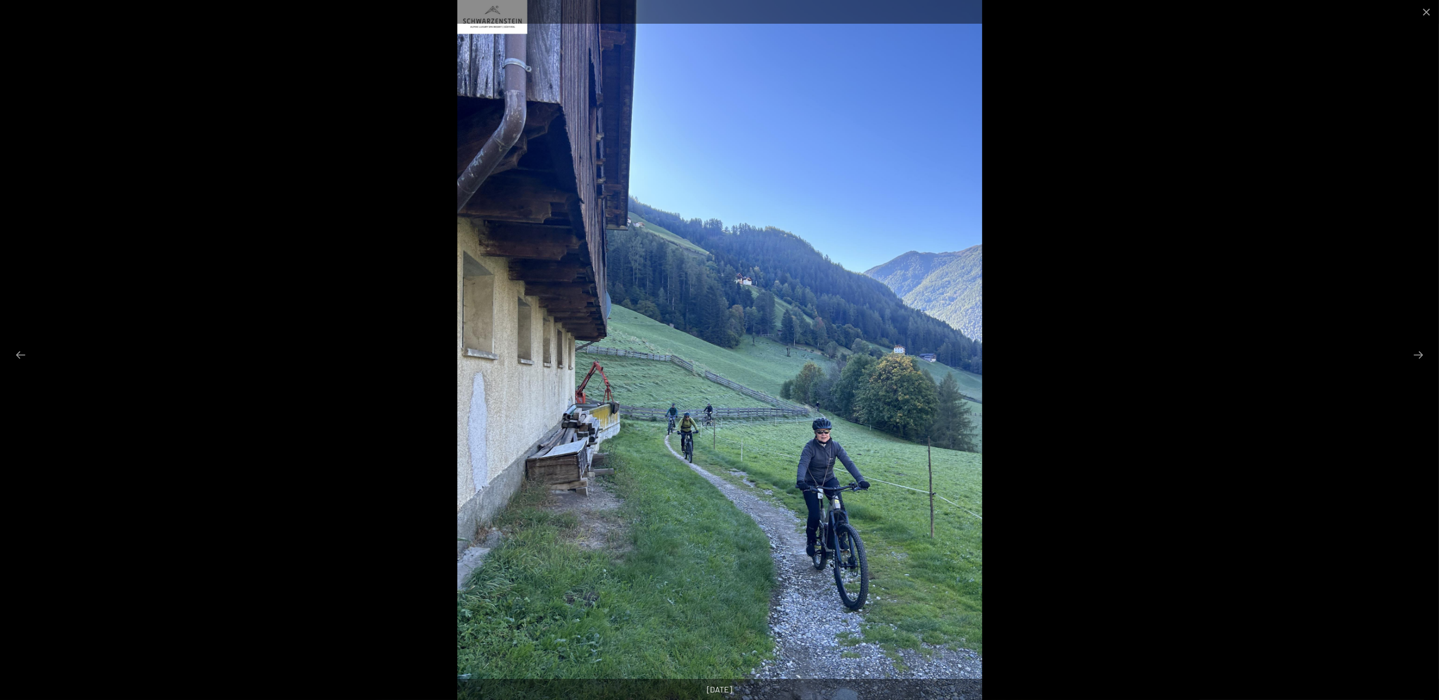
click at [1337, 152] on div at bounding box center [719, 350] width 1439 height 700
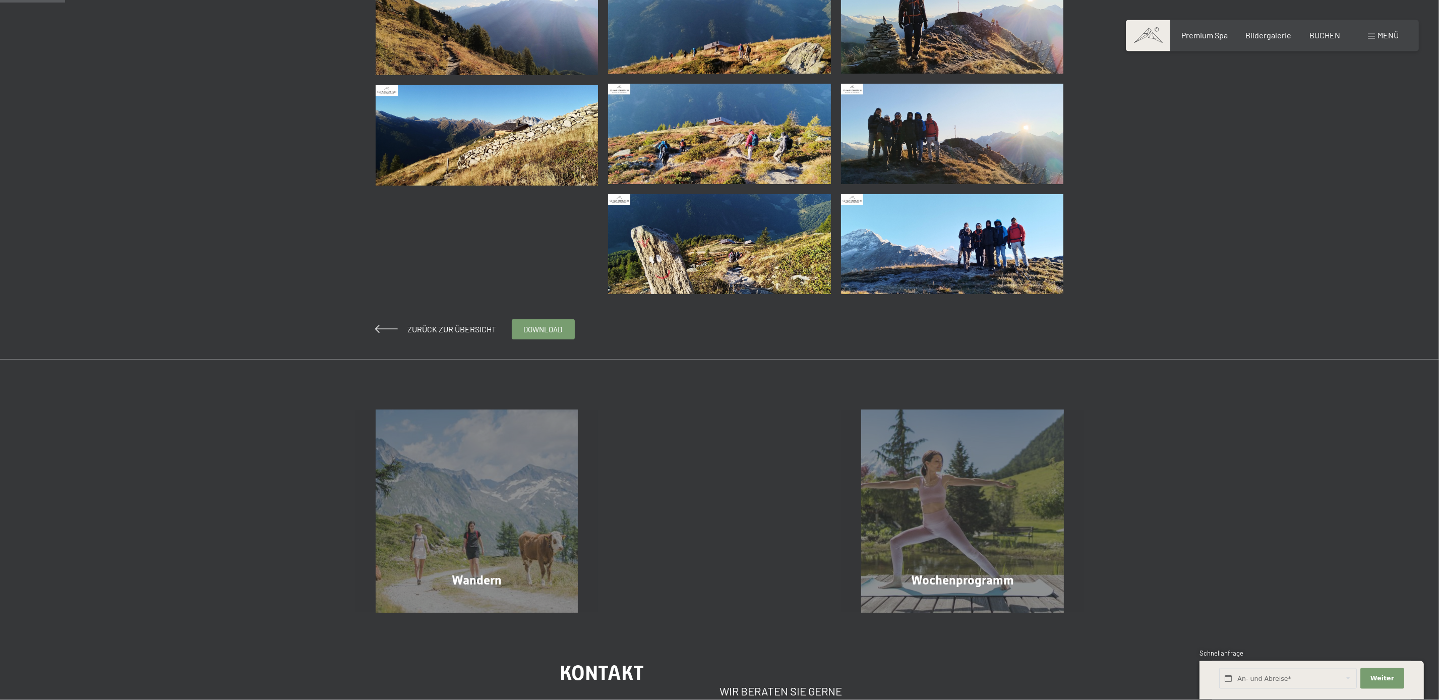
scroll to position [517, 0]
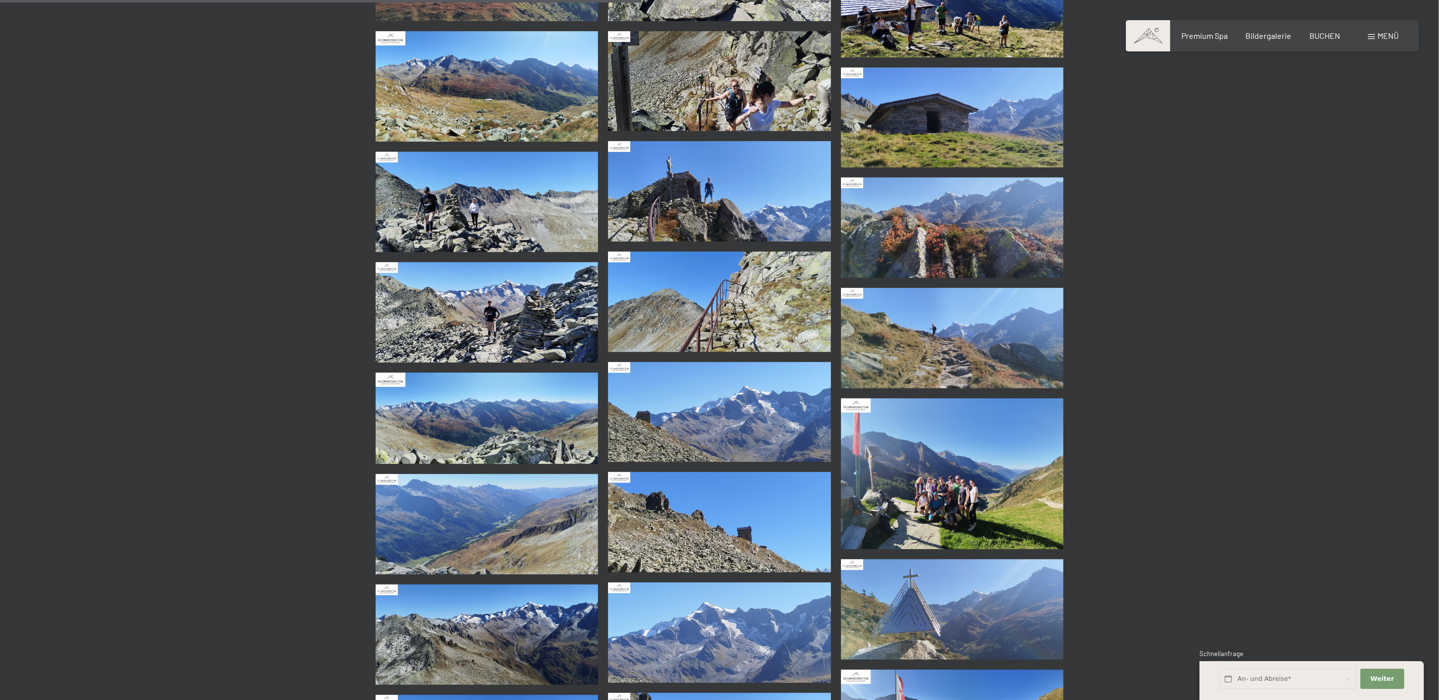
scroll to position [976, 0]
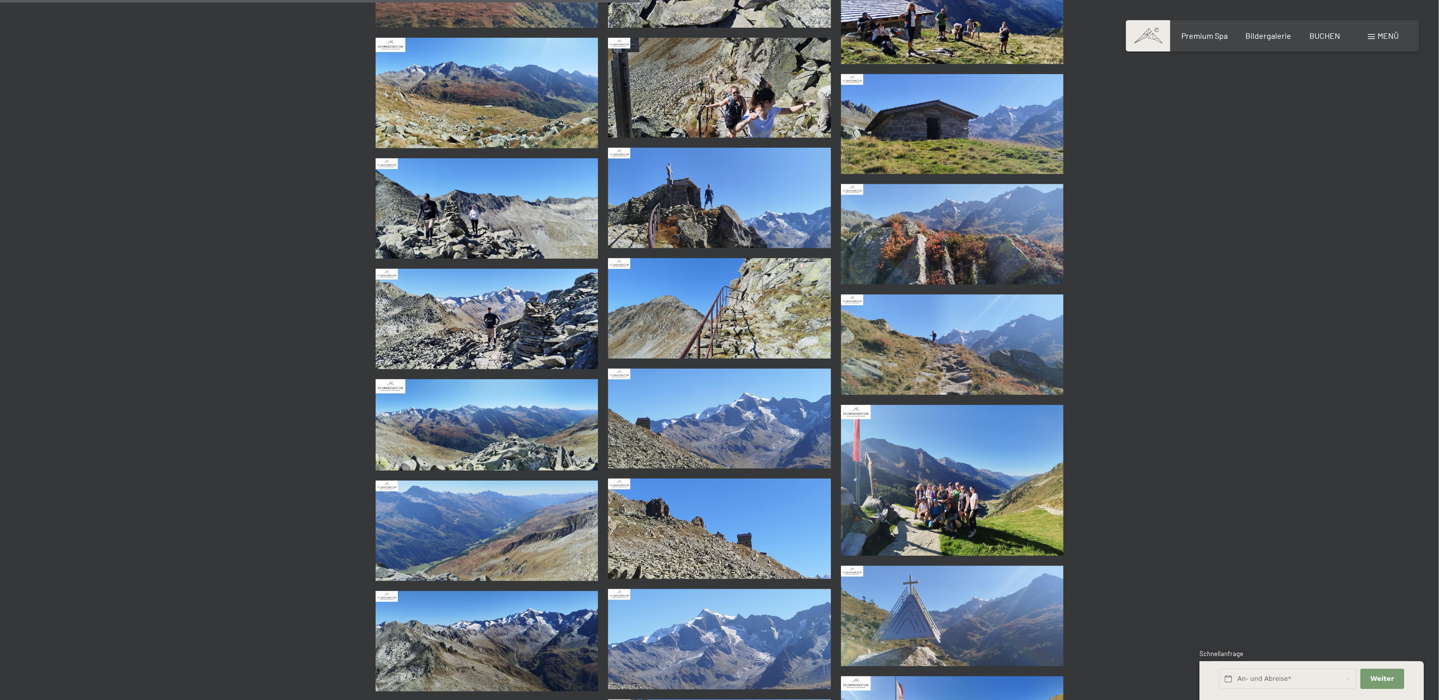
click at [765, 90] on img at bounding box center [719, 88] width 223 height 100
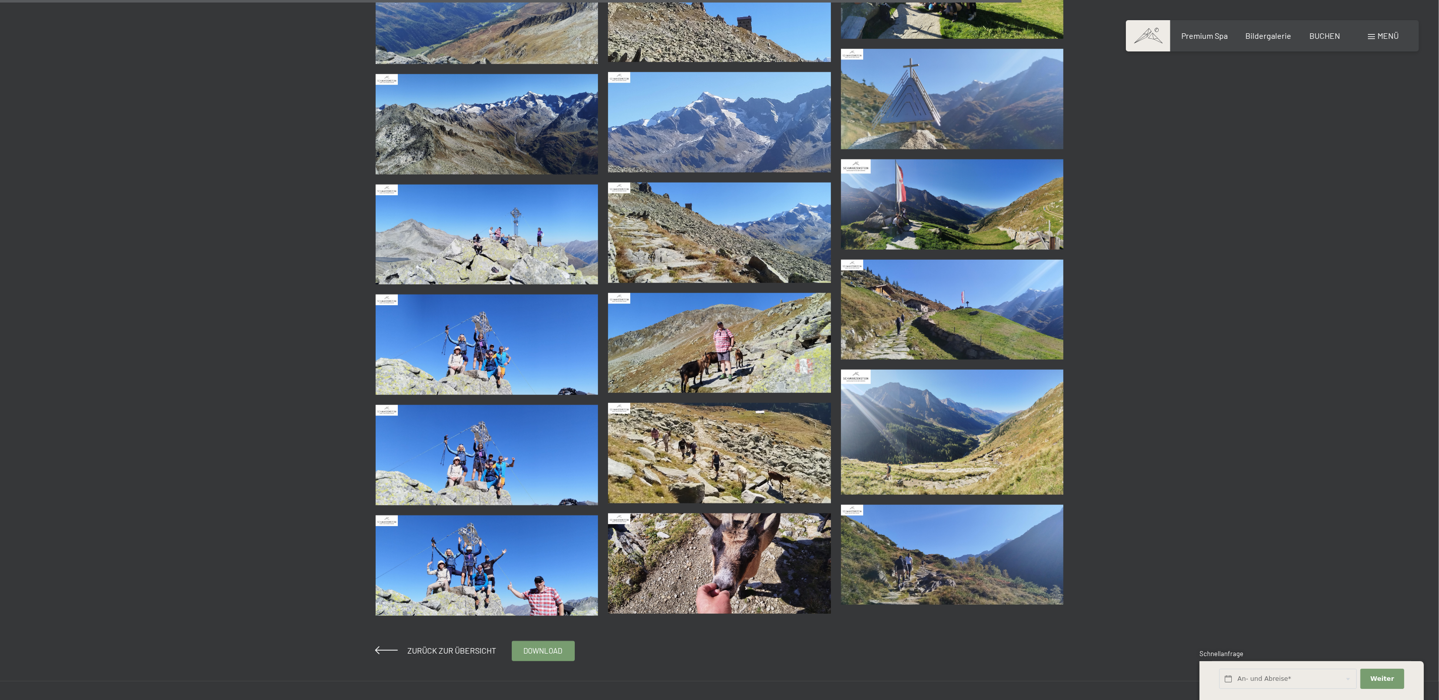
scroll to position [1837, 0]
